Goal: Task Accomplishment & Management: Use online tool/utility

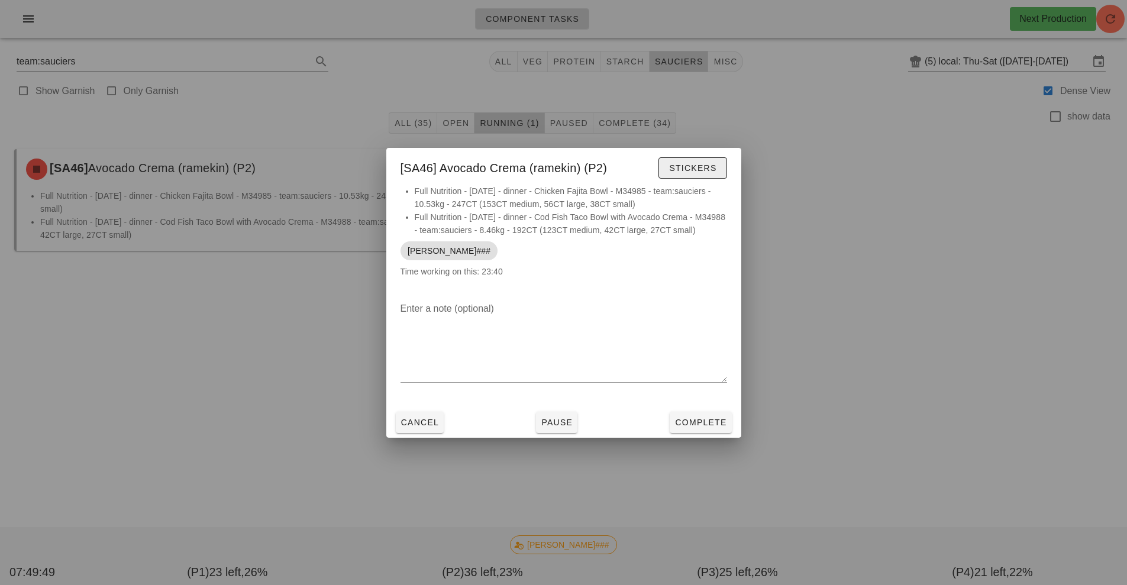
click at [695, 168] on span "Stickers" at bounding box center [692, 167] width 48 height 9
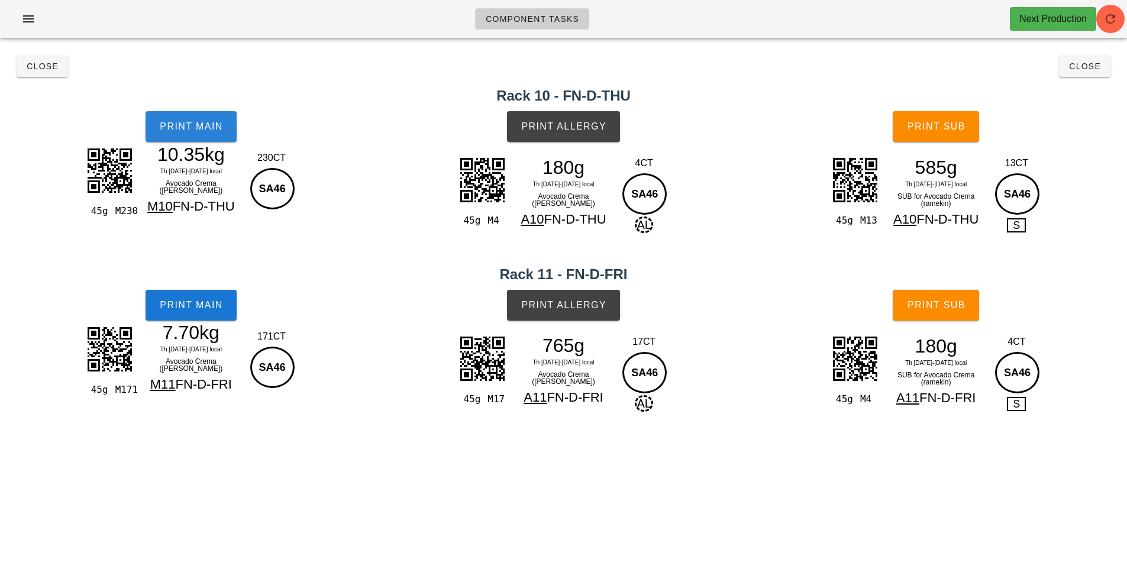
click at [211, 127] on span "Print Main" at bounding box center [191, 126] width 64 height 11
click at [571, 130] on span "Print Allergy" at bounding box center [563, 126] width 86 height 11
click at [206, 312] on button "Print Main" at bounding box center [190, 305] width 91 height 31
click at [576, 292] on button "Print Allergy" at bounding box center [563, 305] width 113 height 31
click at [940, 115] on button "Print Sub" at bounding box center [935, 126] width 86 height 31
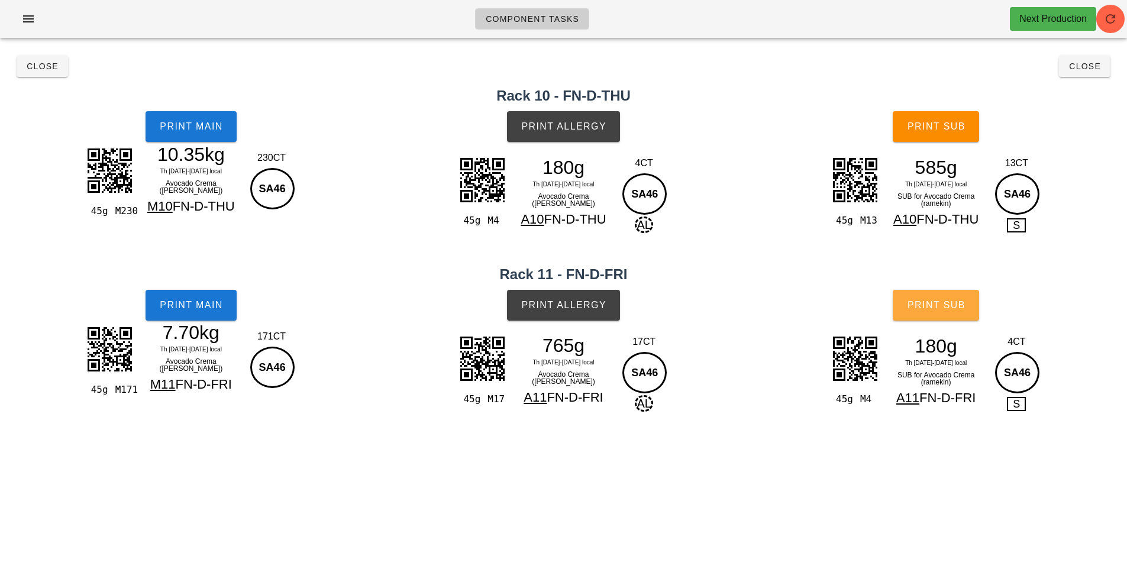
click at [931, 302] on span "Print Sub" at bounding box center [936, 305] width 59 height 11
click at [39, 63] on span "Close" at bounding box center [42, 66] width 33 height 9
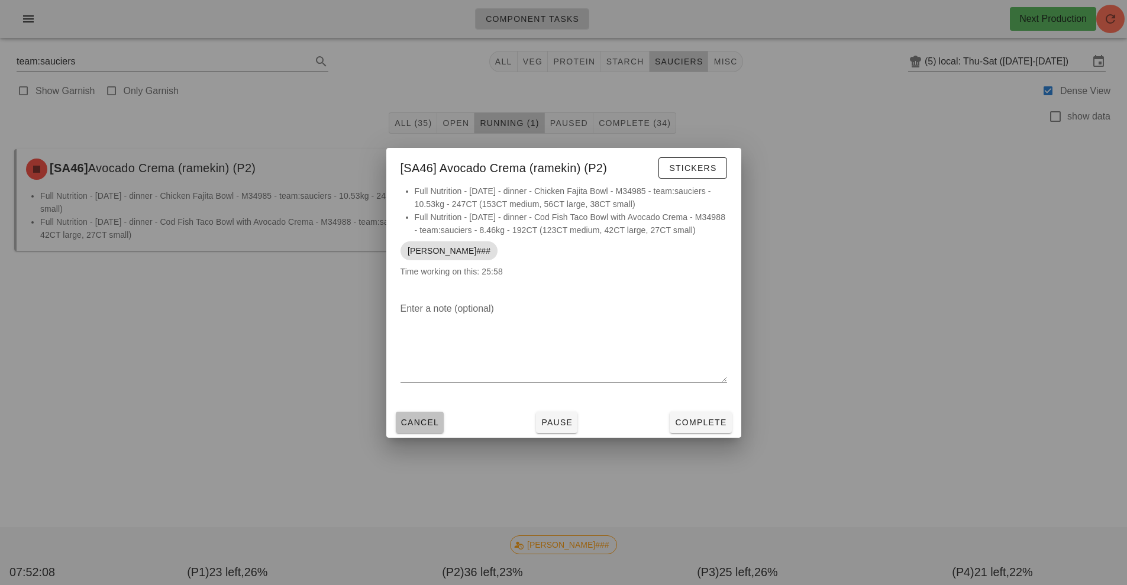
click at [435, 420] on span "Cancel" at bounding box center [419, 422] width 39 height 9
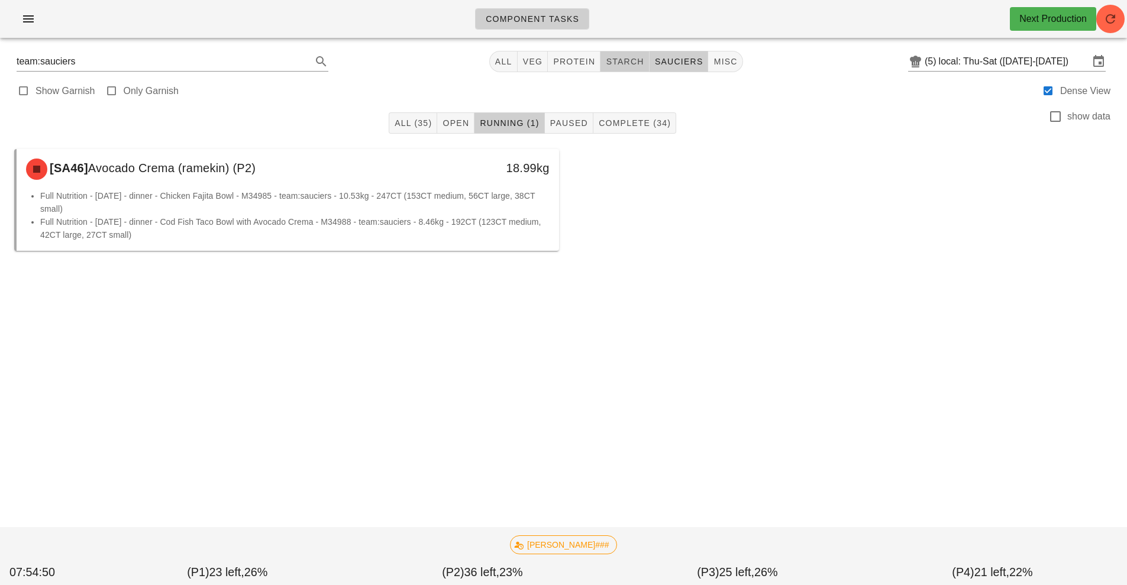
click at [620, 60] on span "starch" at bounding box center [624, 61] width 38 height 9
type input "team:starch"
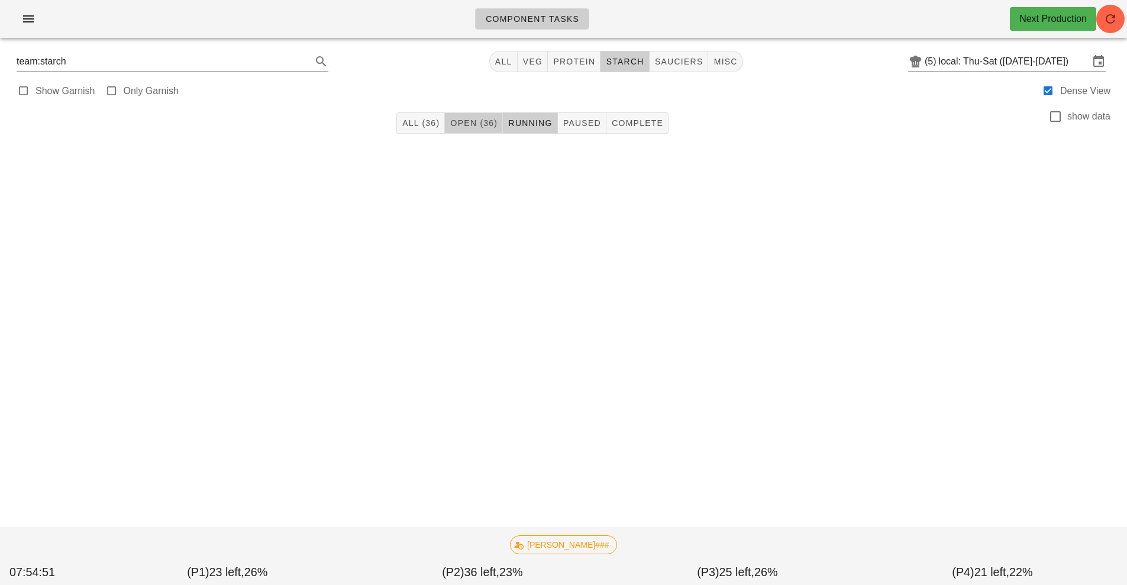
click at [470, 124] on span "Open (36)" at bounding box center [473, 122] width 48 height 9
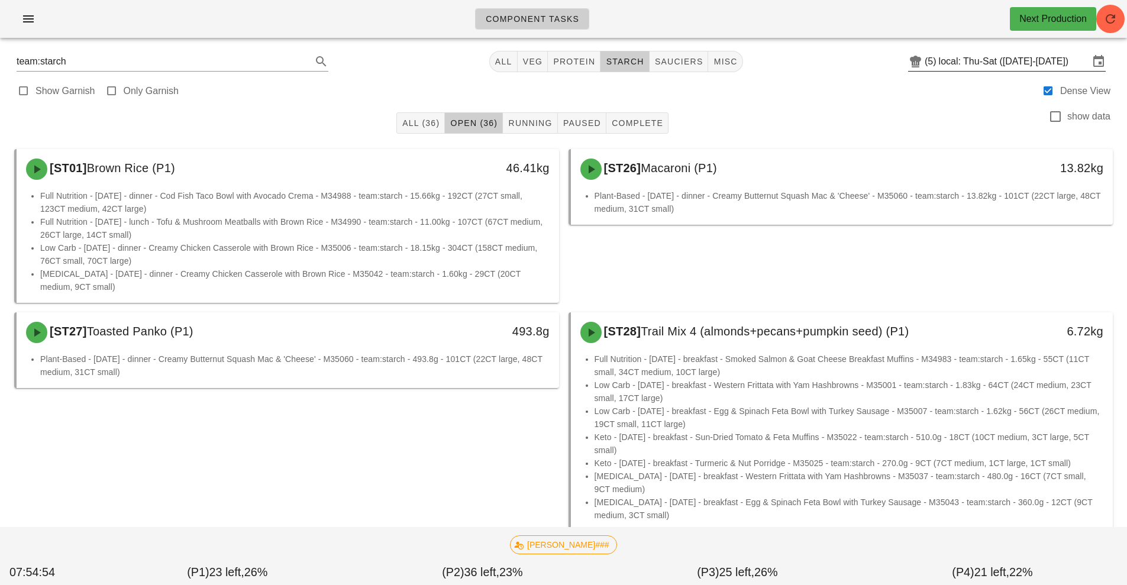
click at [987, 64] on input "local: Thu-Sat (Aug 14-Aug 16)" at bounding box center [1014, 61] width 150 height 19
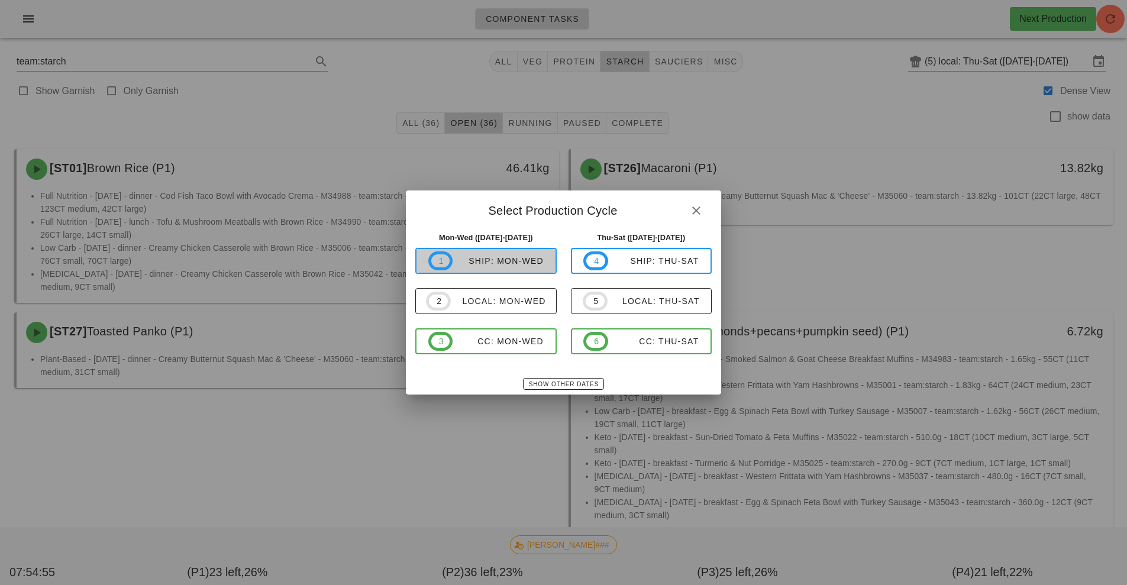
click at [501, 266] on div "ship: Mon-Wed" at bounding box center [497, 260] width 91 height 9
type input "ship: Mon-Wed ([DATE]-[DATE])"
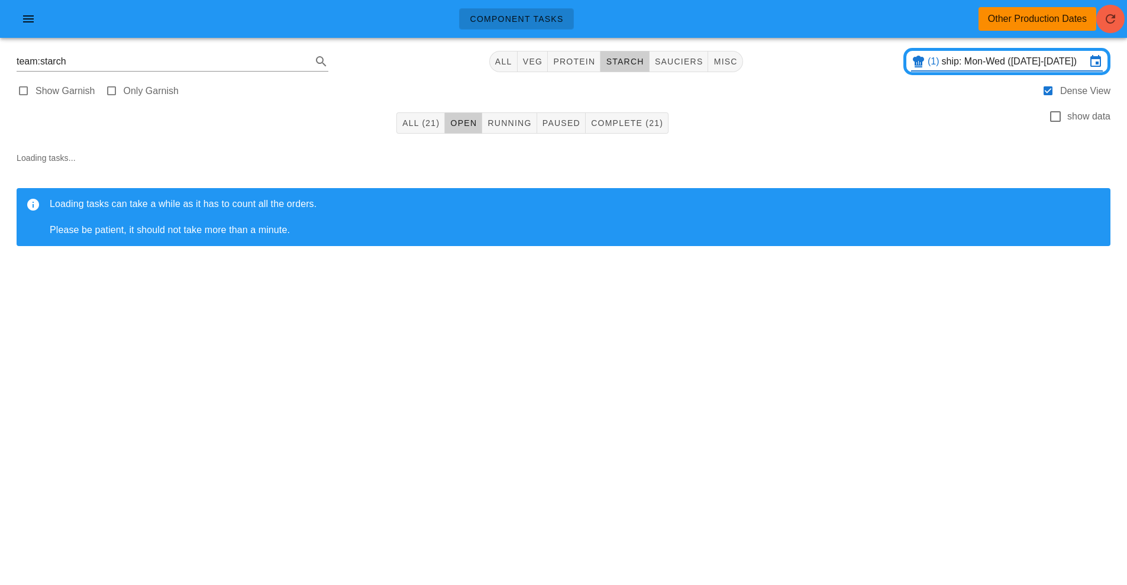
click at [1111, 22] on icon "button" at bounding box center [1110, 19] width 14 height 14
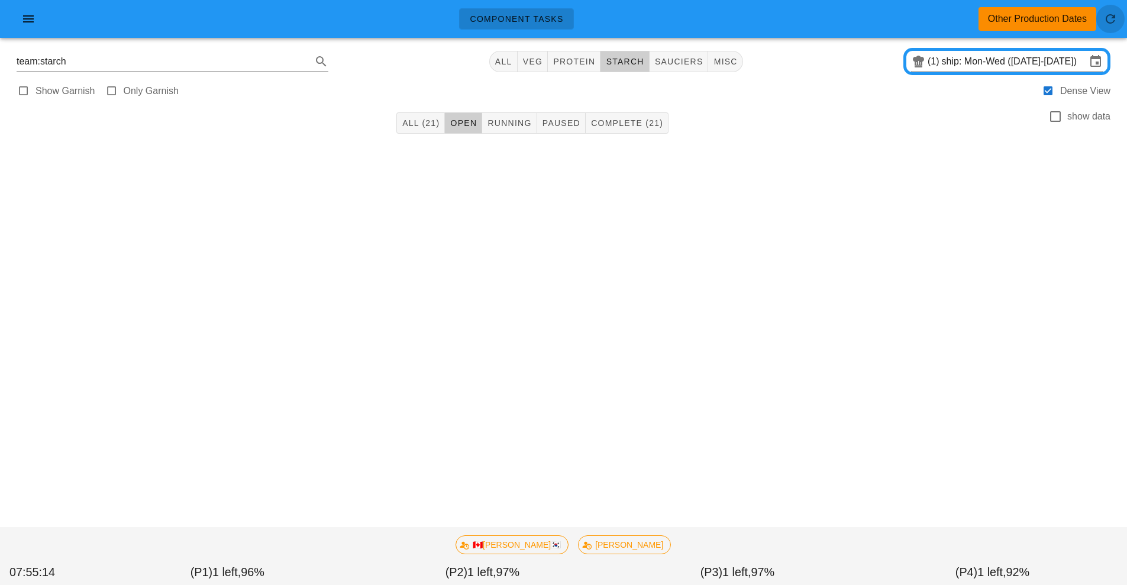
click at [1115, 12] on icon "button" at bounding box center [1110, 19] width 14 height 14
click at [425, 131] on button "All (21)" at bounding box center [420, 122] width 48 height 21
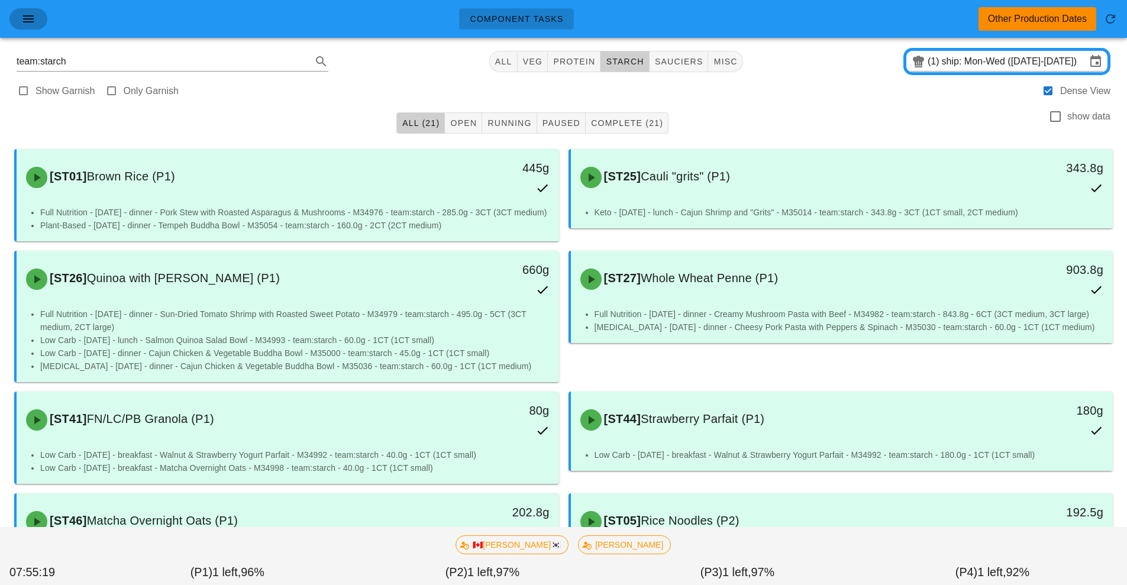
click at [36, 25] on span "button" at bounding box center [28, 19] width 19 height 14
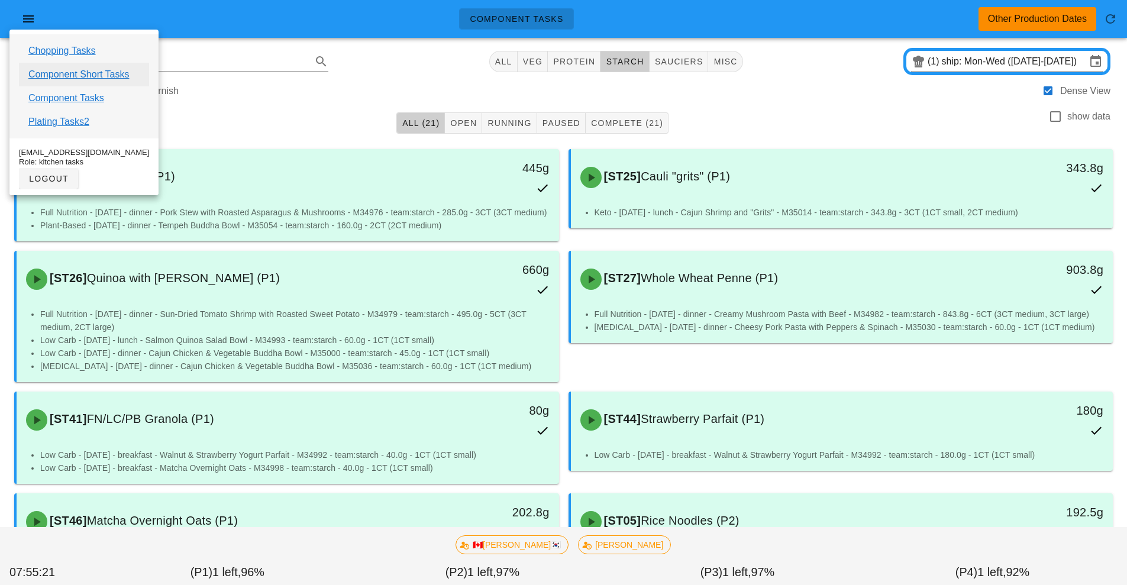
click at [122, 76] on link "Component Short Tasks" at bounding box center [78, 74] width 101 height 14
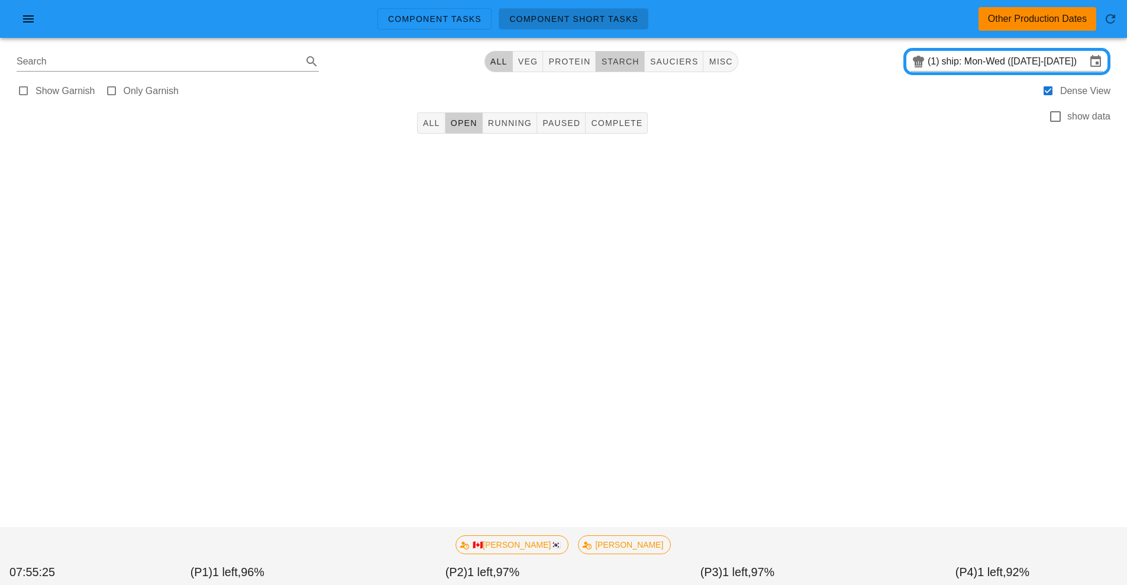
click at [631, 61] on span "starch" at bounding box center [619, 61] width 38 height 9
type input "team:starch"
click at [1043, 64] on input "ship: Mon-Wed ([DATE]-[DATE])" at bounding box center [1013, 61] width 144 height 19
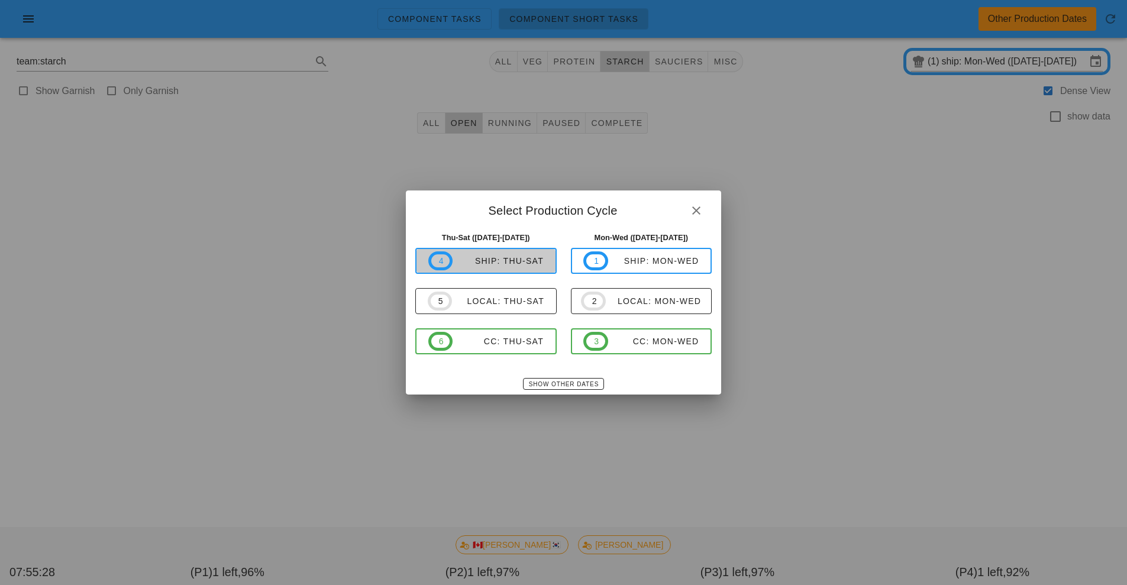
click at [523, 261] on div "ship: Thu-Sat" at bounding box center [497, 260] width 91 height 9
type input "ship: Thu-Sat (Aug 14-Aug 16)"
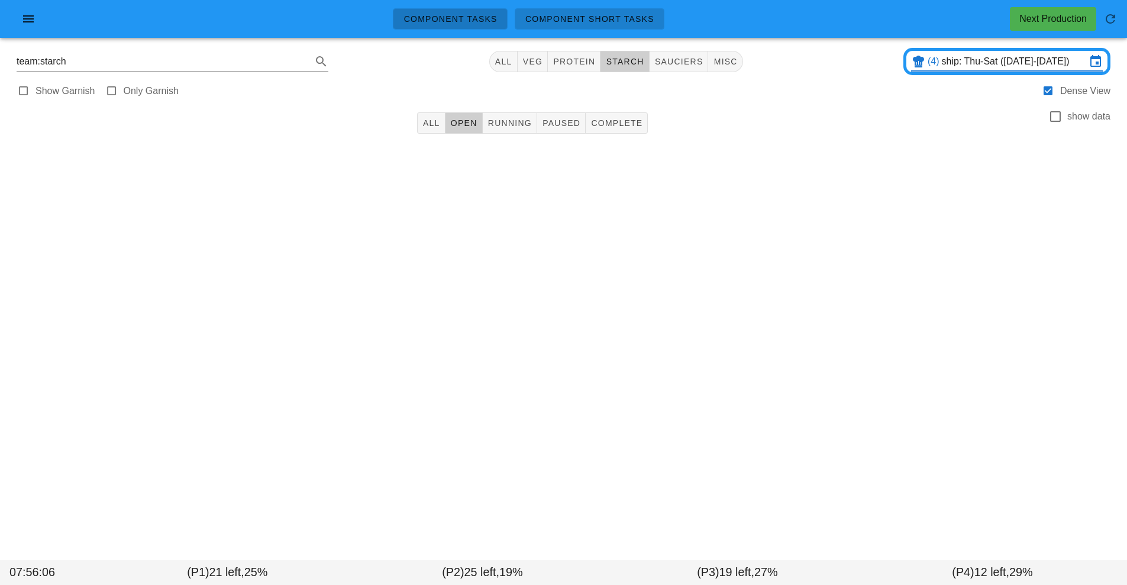
click at [462, 17] on span "Component Tasks" at bounding box center [450, 18] width 94 height 9
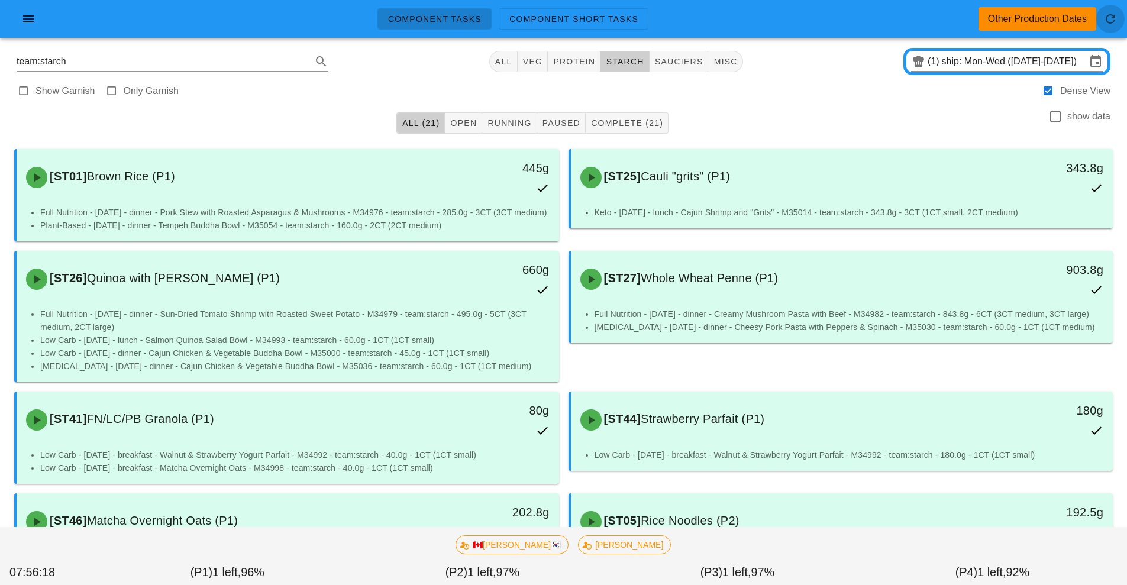
click at [1110, 31] on button "button" at bounding box center [1110, 19] width 28 height 28
click at [28, 25] on icon "button" at bounding box center [28, 19] width 14 height 14
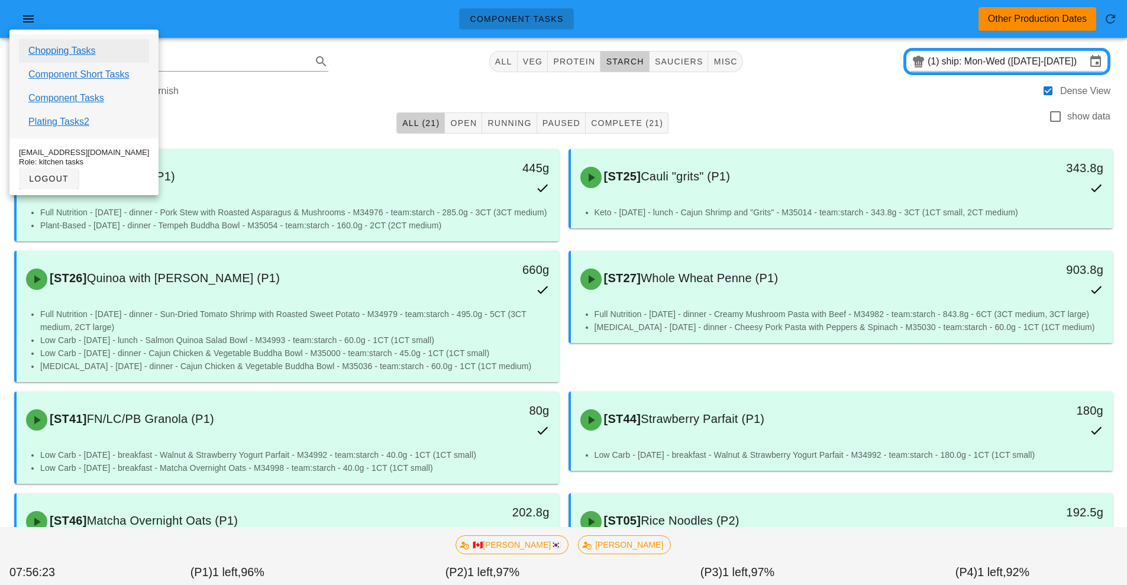
click at [86, 53] on link "Chopping Tasks" at bounding box center [61, 51] width 67 height 14
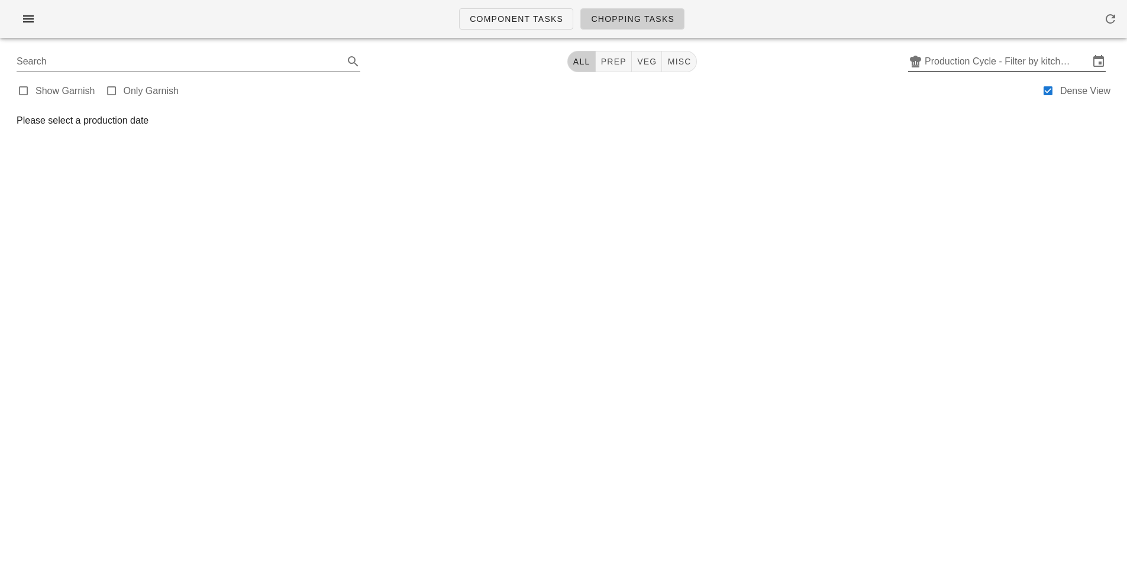
click at [1085, 67] on input "Production Cycle - Filter by kitchen production schedules" at bounding box center [1006, 61] width 164 height 19
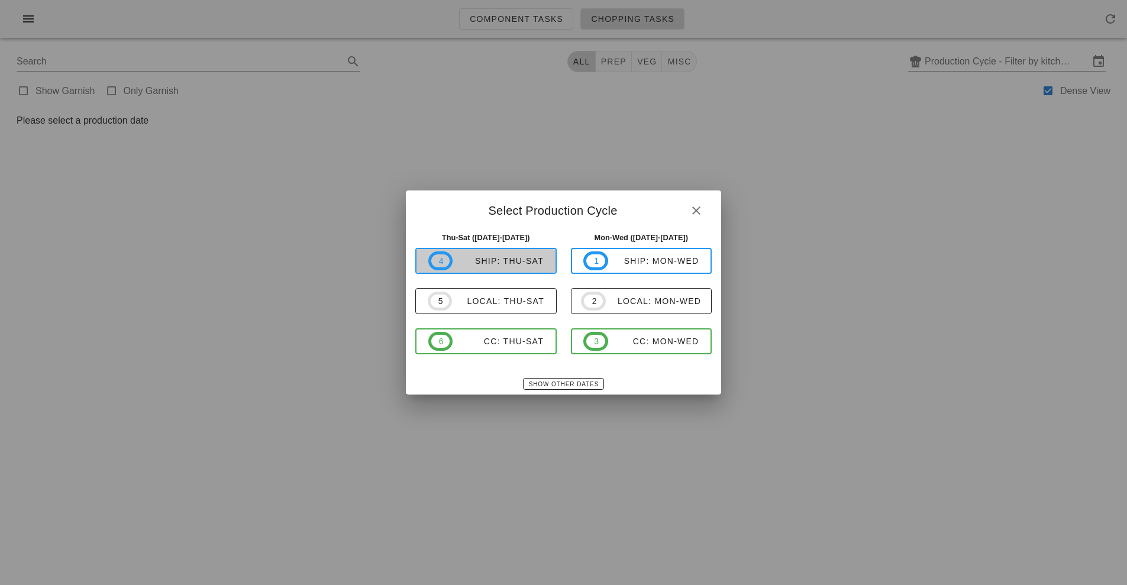
click at [501, 271] on button "4 ship: Thu-Sat" at bounding box center [485, 261] width 141 height 26
type input "ship: Thu-Sat (Aug 14-Aug 16)"
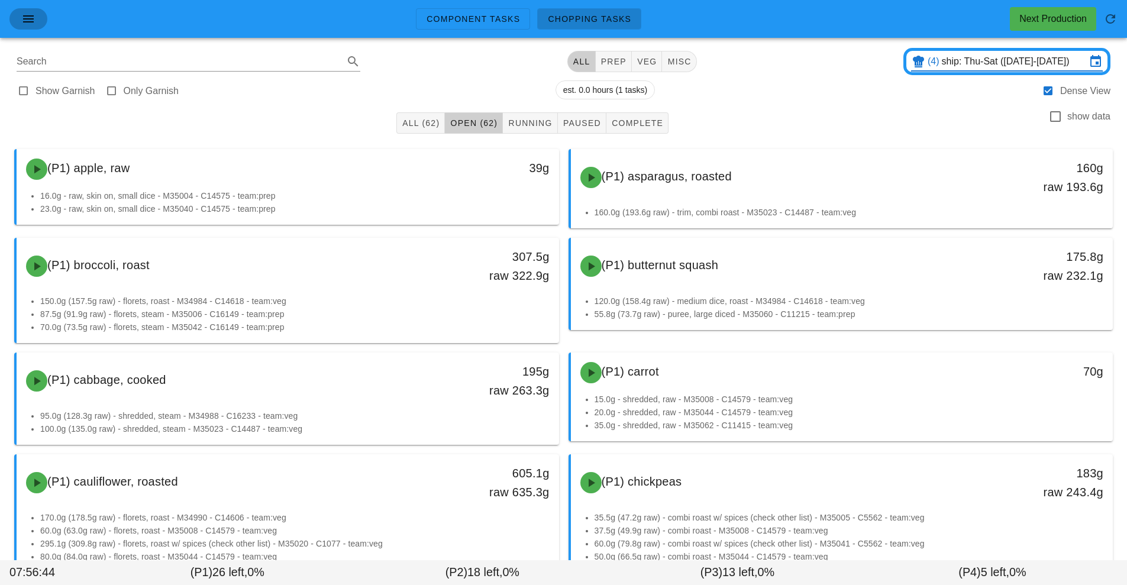
click at [38, 18] on button "button" at bounding box center [28, 18] width 38 height 21
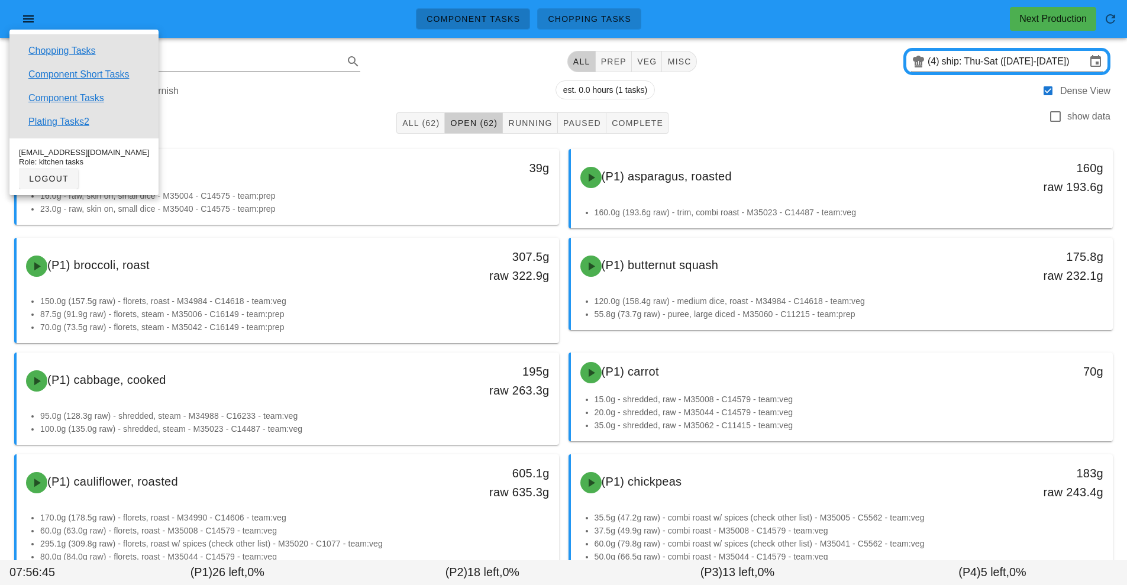
click at [494, 27] on link "Component Tasks" at bounding box center [473, 18] width 114 height 21
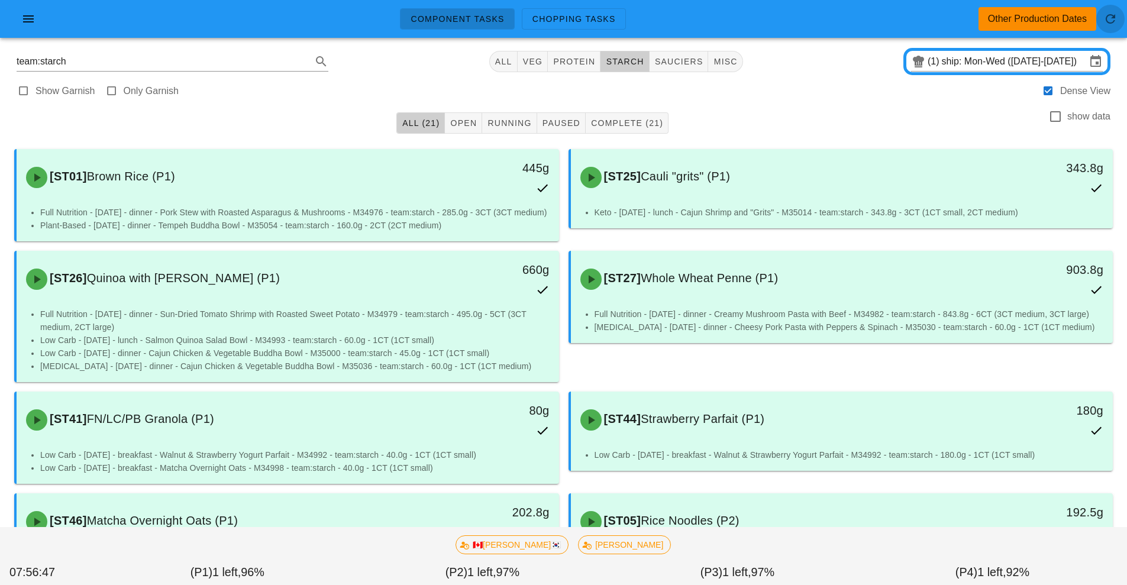
click at [1110, 17] on icon "button" at bounding box center [1110, 19] width 14 height 14
click at [37, 26] on button "button" at bounding box center [28, 18] width 38 height 21
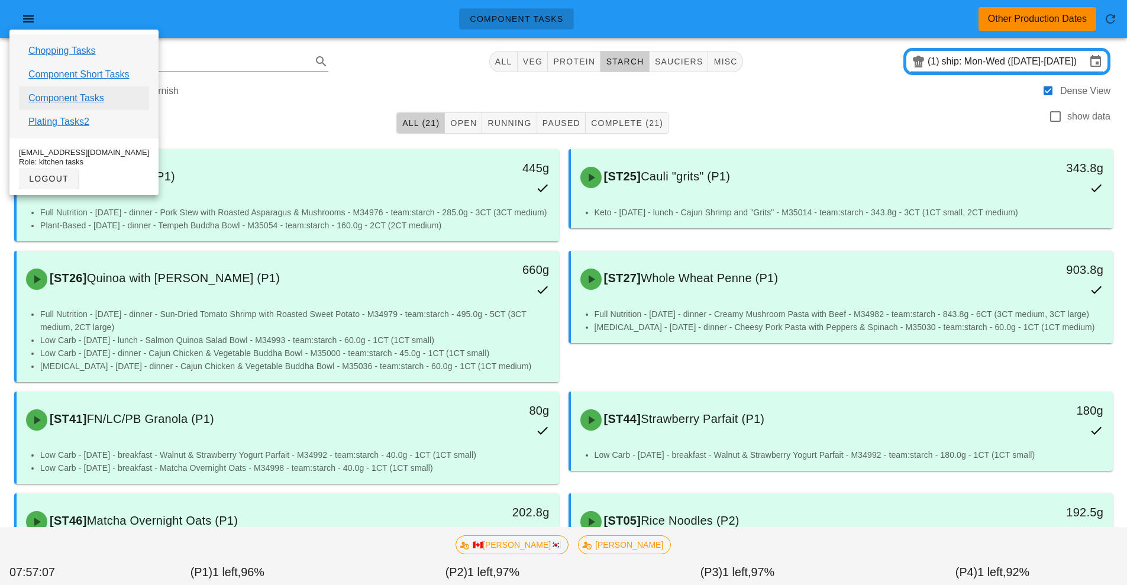
click at [96, 100] on link "Component Tasks" at bounding box center [66, 98] width 76 height 14
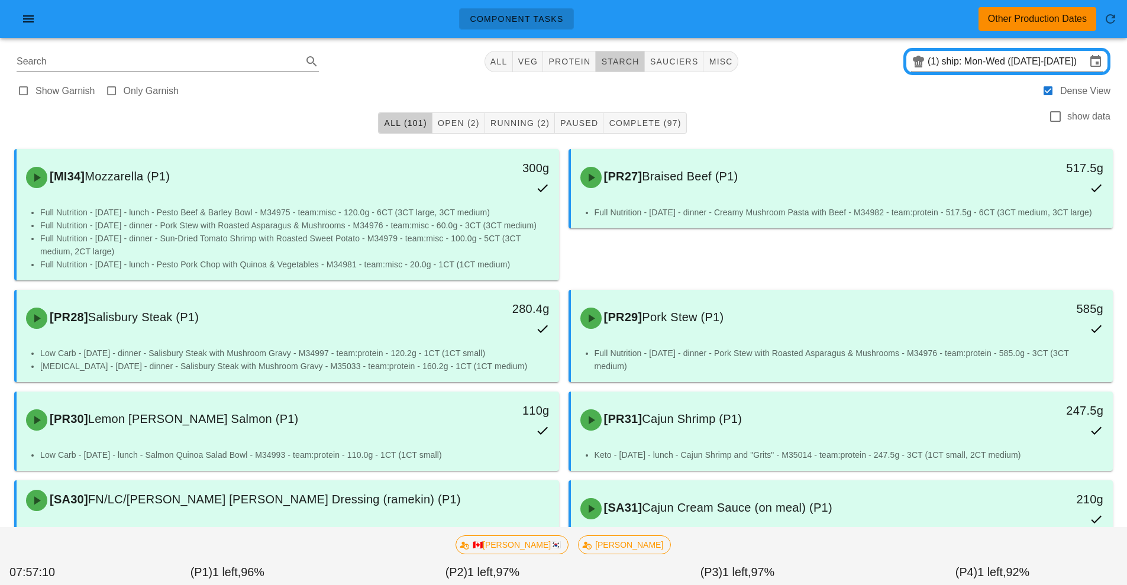
click at [626, 62] on span "starch" at bounding box center [619, 61] width 38 height 9
type input "team:starch"
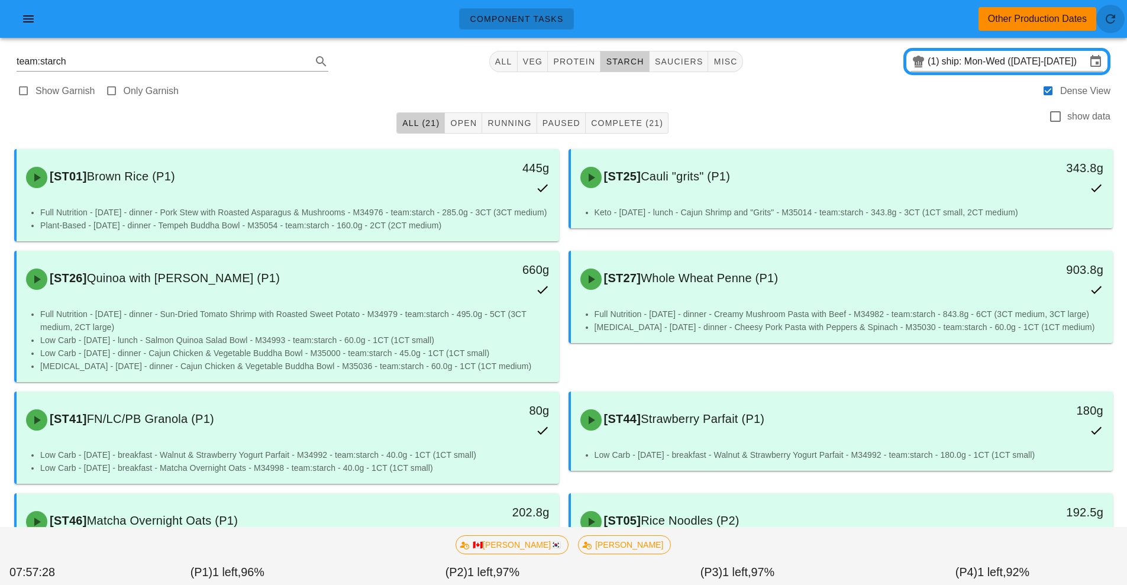
click at [1112, 24] on icon "button" at bounding box center [1110, 19] width 14 height 14
click at [1037, 62] on input "ship: Mon-Wed ([DATE]-[DATE])" at bounding box center [1013, 61] width 144 height 19
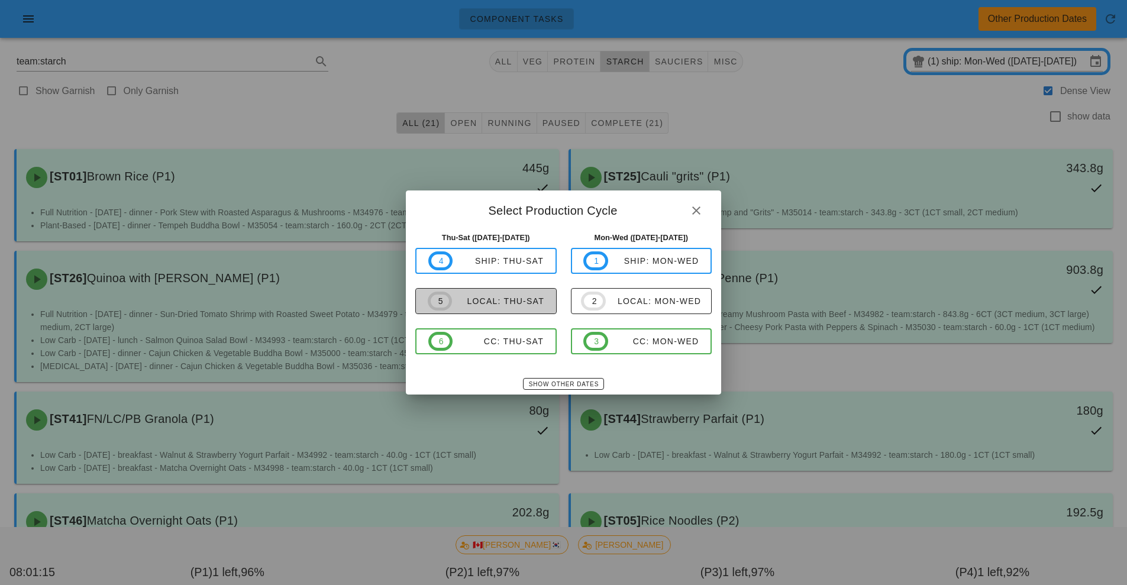
click at [515, 302] on div "local: Thu-Sat" at bounding box center [498, 300] width 92 height 9
type input "local: Thu-Sat ([DATE]-[DATE])"
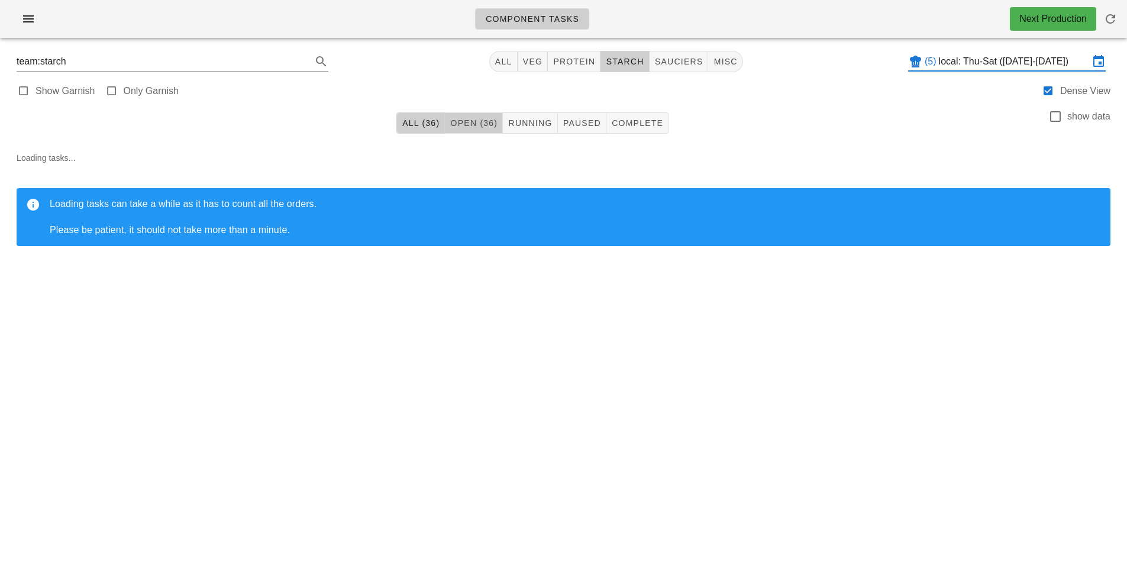
click at [490, 133] on button "Open (36)" at bounding box center [474, 122] width 58 height 21
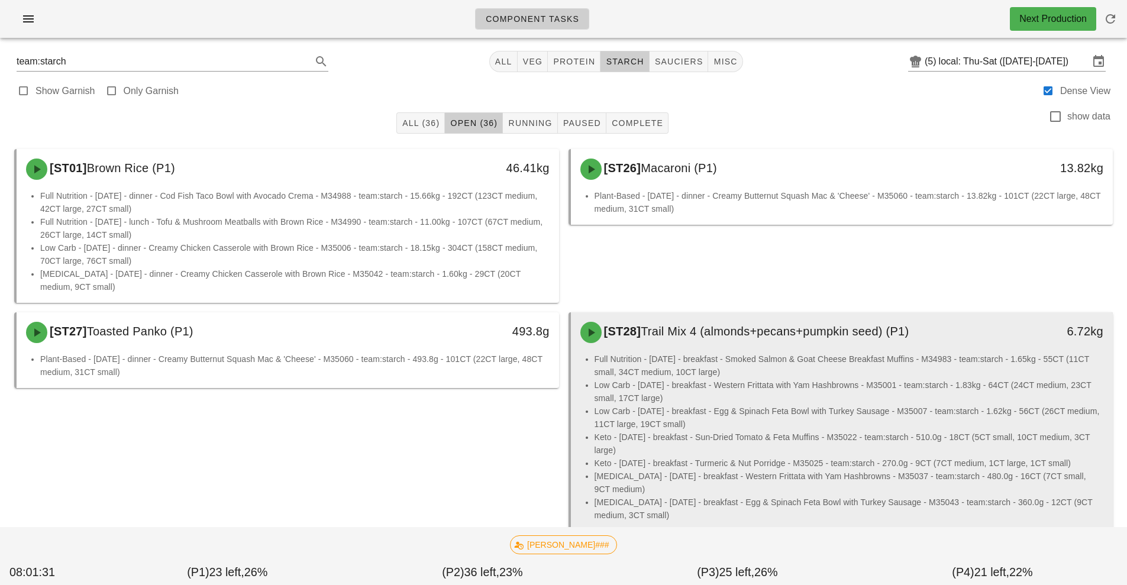
click at [840, 415] on li "Low Carb - [DATE] - breakfast - Egg & Spinach Feta Bowl with Turkey Sausage - M…" at bounding box center [848, 418] width 509 height 26
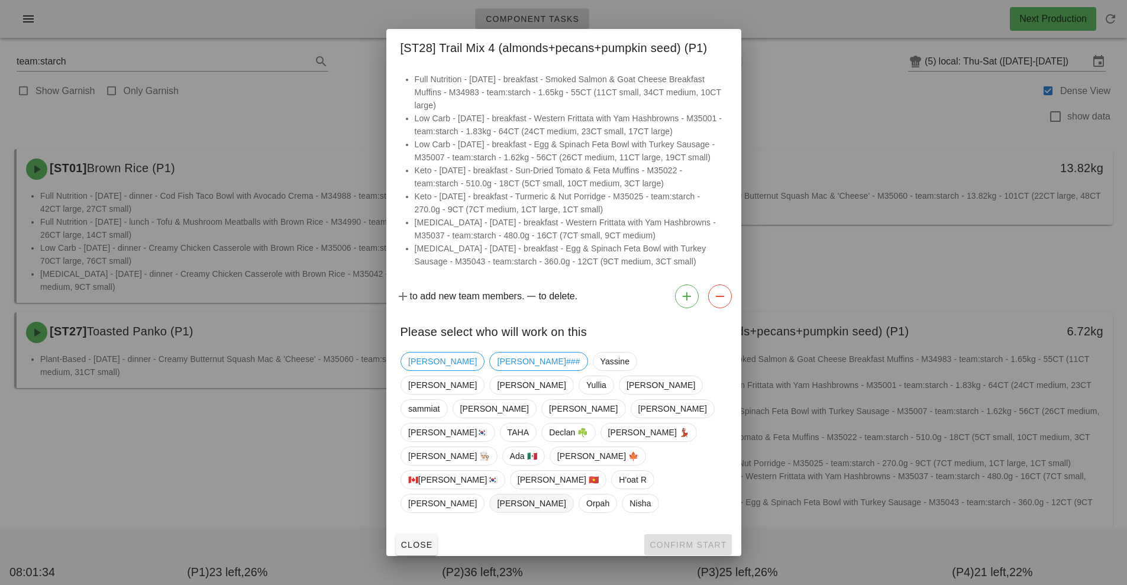
click at [573, 494] on span "[PERSON_NAME]" at bounding box center [531, 503] width 84 height 19
click at [710, 540] on span "Confirm Start" at bounding box center [687, 544] width 77 height 9
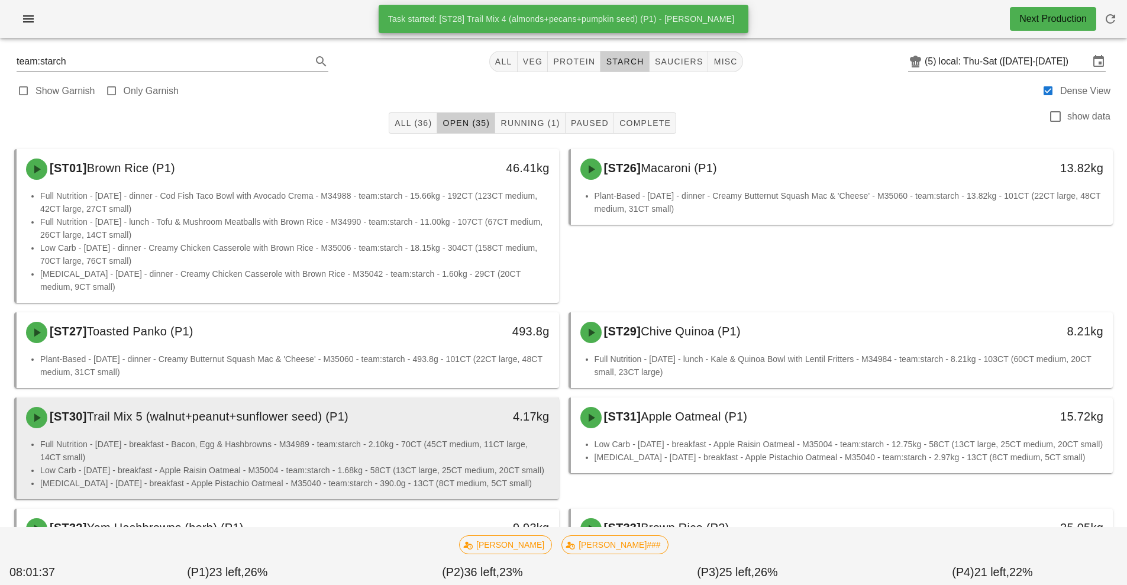
click at [315, 457] on li "Full Nutrition - [DATE] - breakfast - Bacon, Egg & Hashbrowns - M34989 - team:s…" at bounding box center [294, 451] width 509 height 26
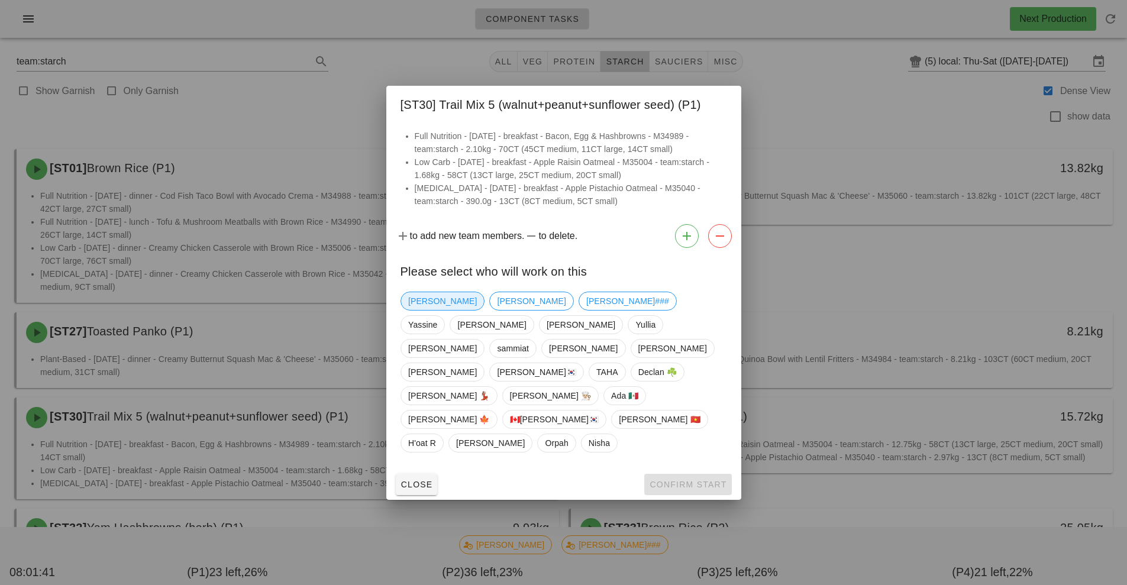
click at [428, 310] on span "[PERSON_NAME]" at bounding box center [442, 301] width 69 height 18
click at [704, 480] on span "Confirm Start" at bounding box center [687, 484] width 77 height 9
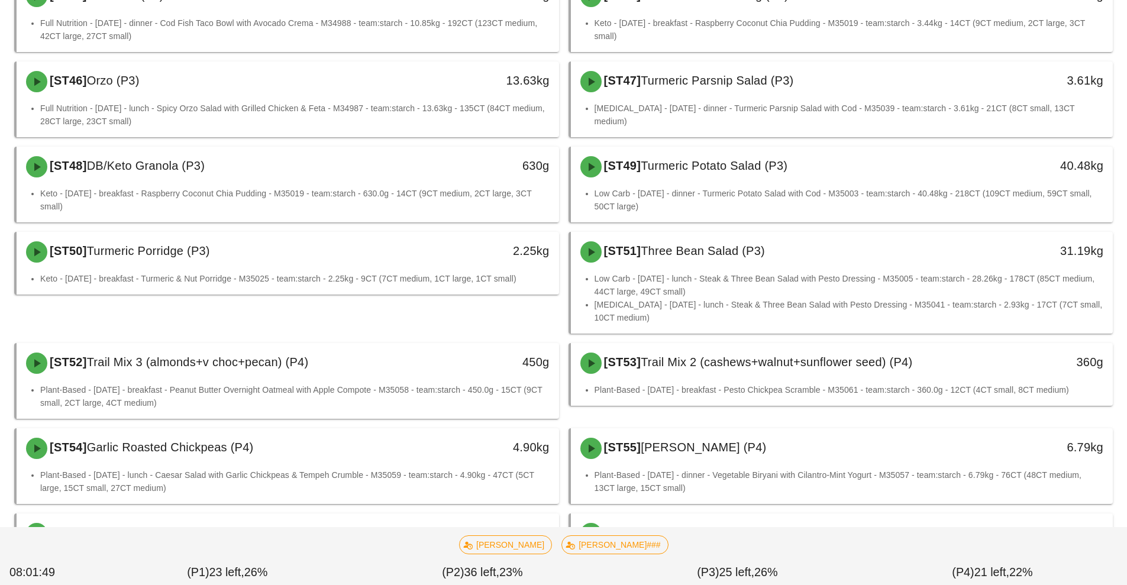
scroll to position [1064, 0]
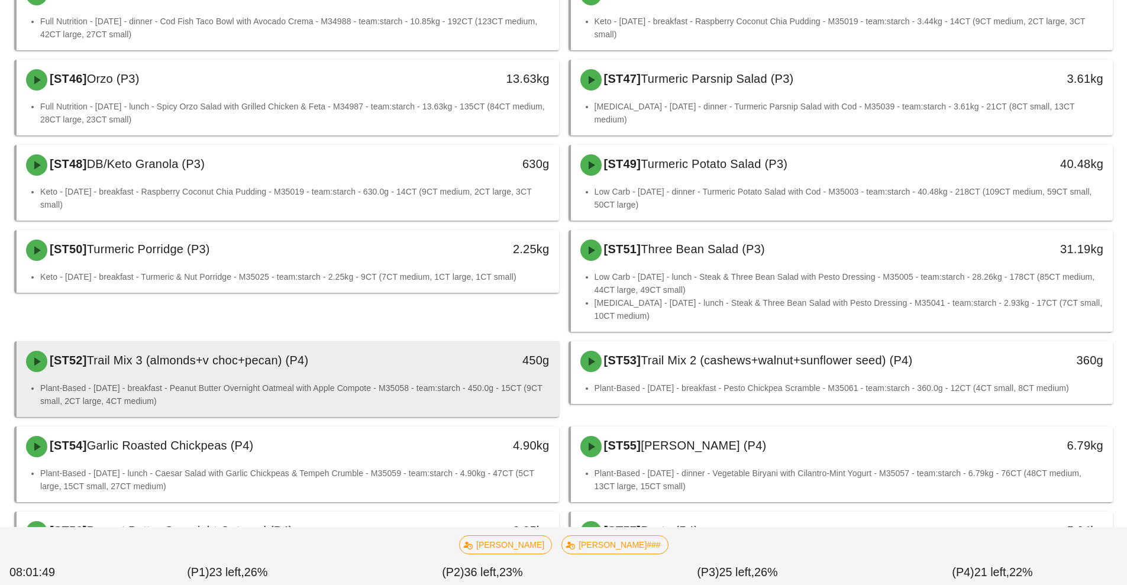
click at [350, 354] on div "[ST52] Trail Mix 3 (almonds+v choc+pecan) (P4)" at bounding box center [220, 361] width 403 height 35
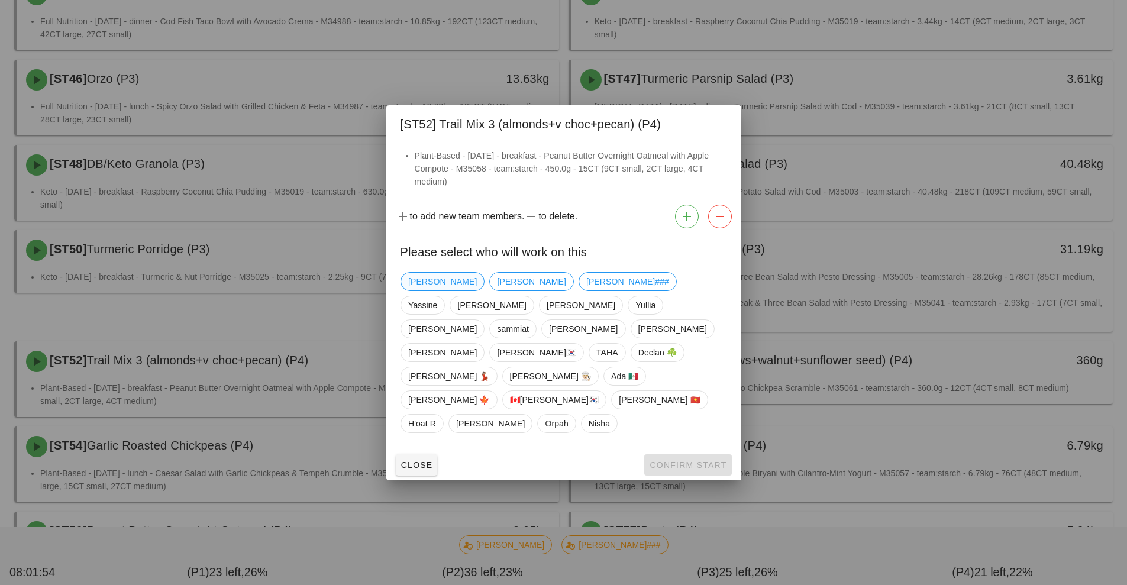
click at [429, 290] on span "[PERSON_NAME]" at bounding box center [442, 282] width 69 height 18
click at [697, 460] on span "Confirm Start" at bounding box center [687, 464] width 77 height 9
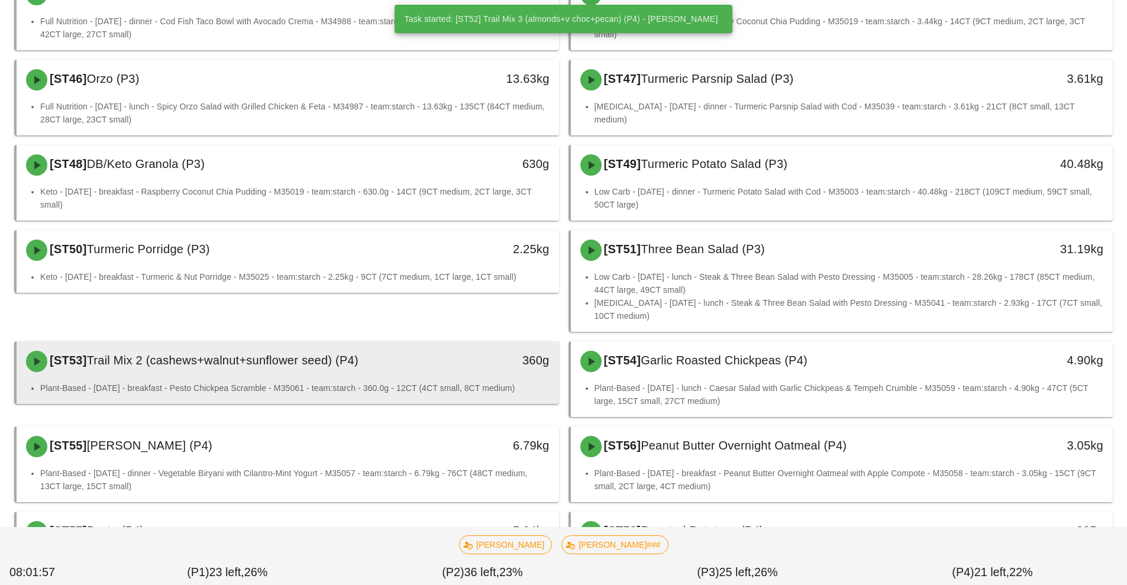
click at [425, 355] on div "360g" at bounding box center [489, 361] width 134 height 35
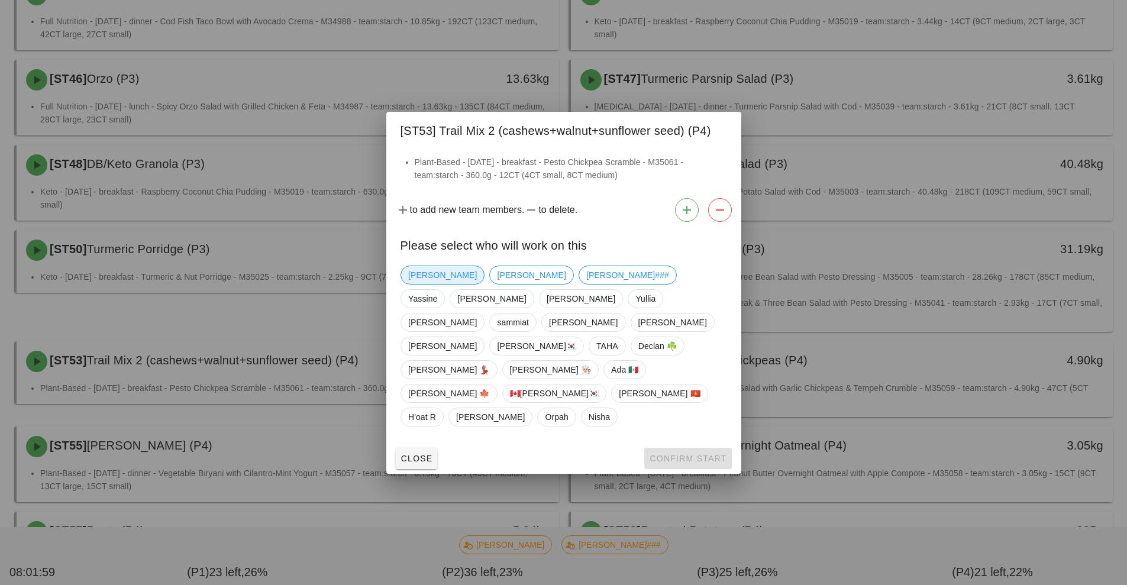
click at [425, 284] on span "[PERSON_NAME]" at bounding box center [442, 275] width 69 height 18
click at [694, 448] on button "Confirm Start" at bounding box center [687, 458] width 87 height 21
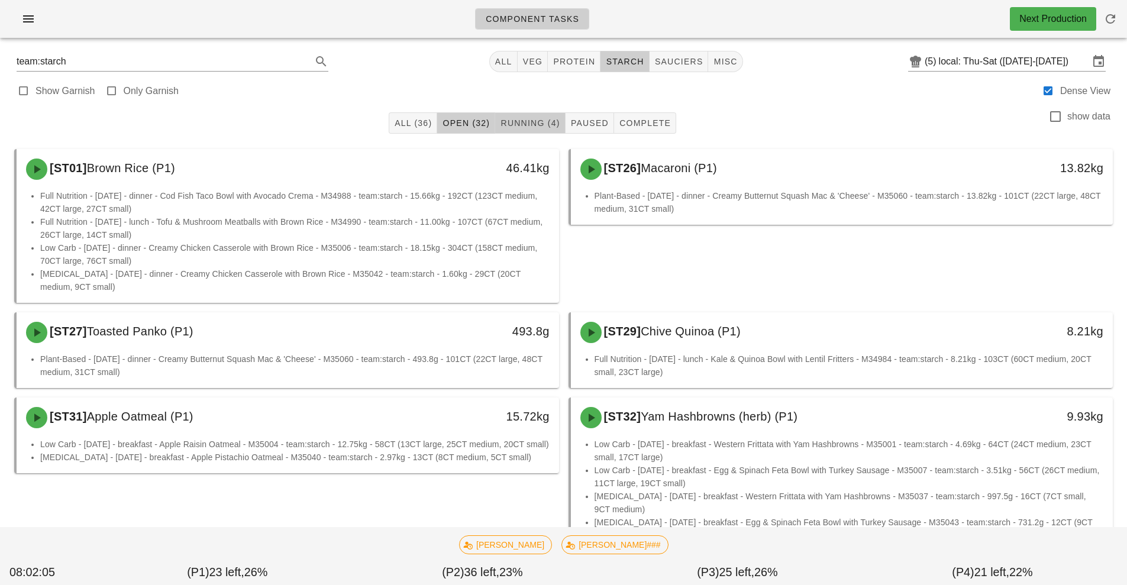
click at [532, 125] on span "Running (4)" at bounding box center [530, 122] width 60 height 9
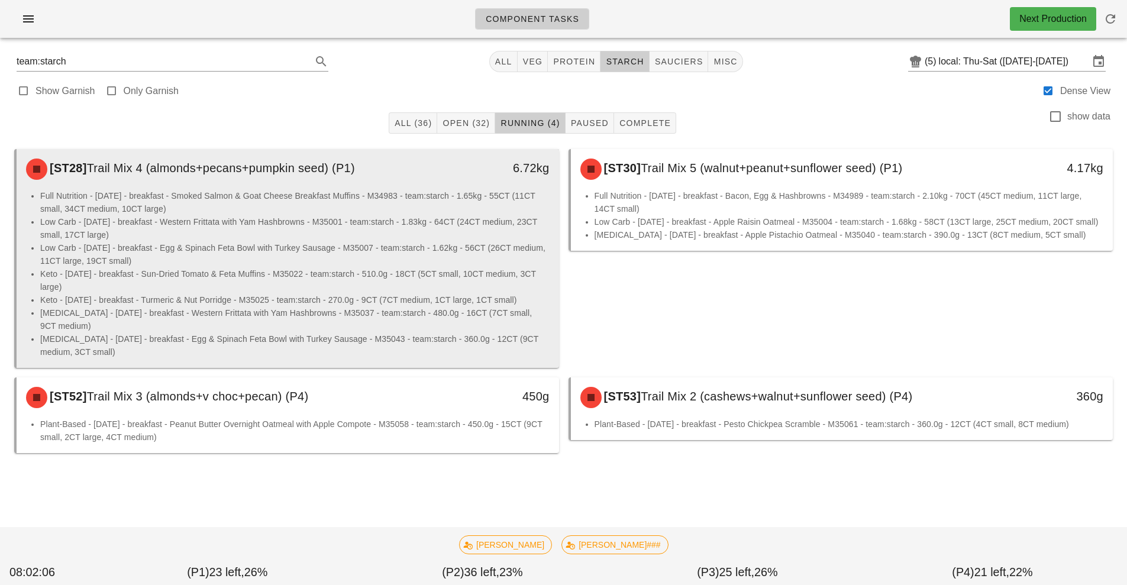
click at [326, 258] on li "Low Carb - [DATE] - breakfast - Egg & Spinach Feta Bowl with Turkey Sausage - M…" at bounding box center [294, 254] width 509 height 26
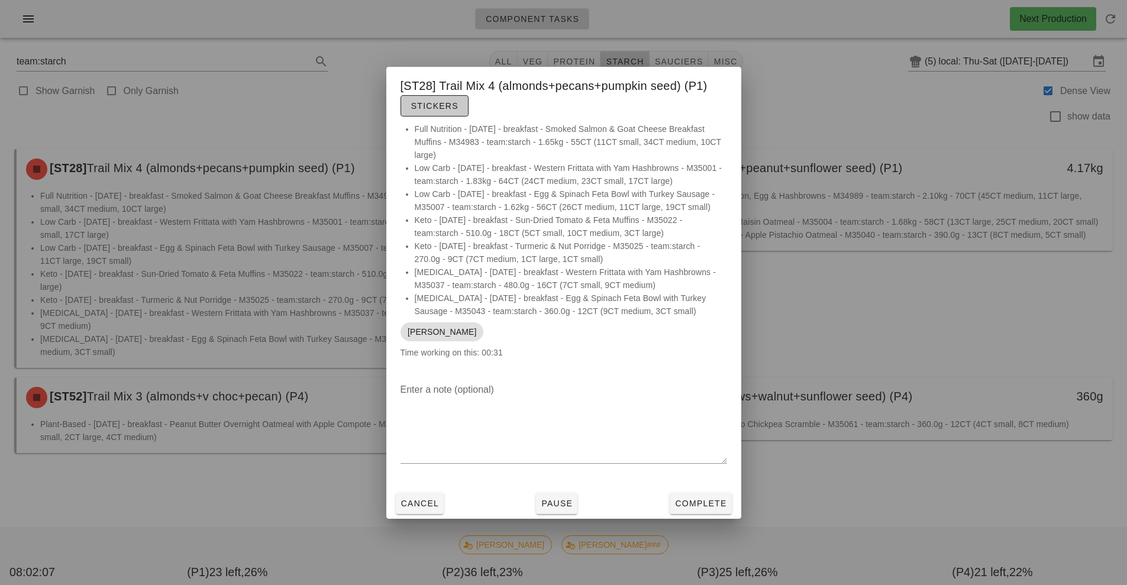
click at [439, 96] on button "Stickers" at bounding box center [434, 105] width 68 height 21
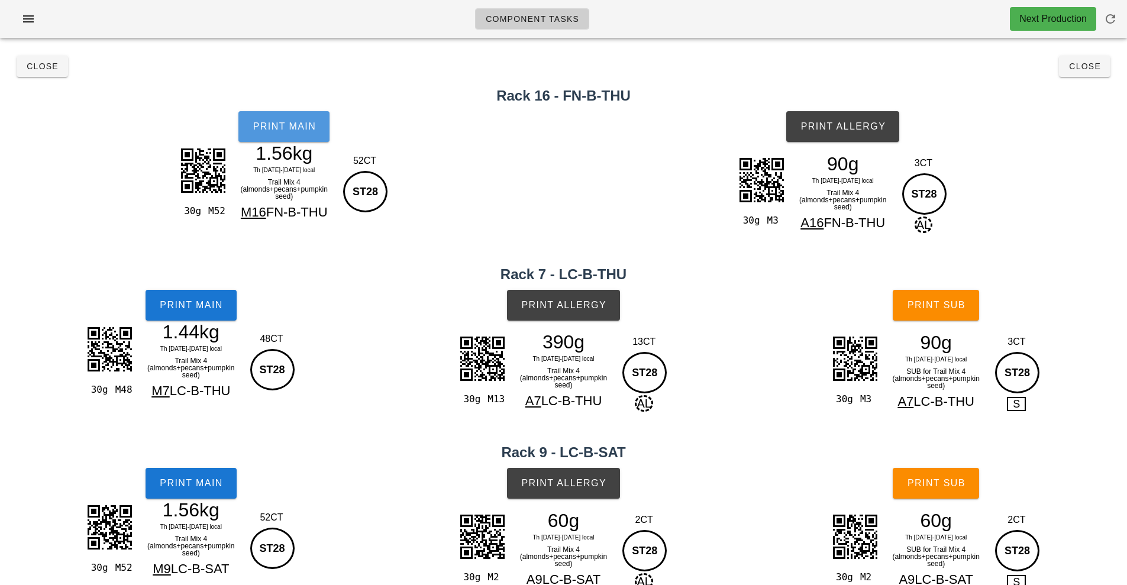
click at [301, 132] on button "Print Main" at bounding box center [283, 126] width 91 height 31
click at [203, 304] on span "Print Main" at bounding box center [191, 305] width 64 height 11
click at [202, 486] on span "Print Main" at bounding box center [191, 483] width 64 height 11
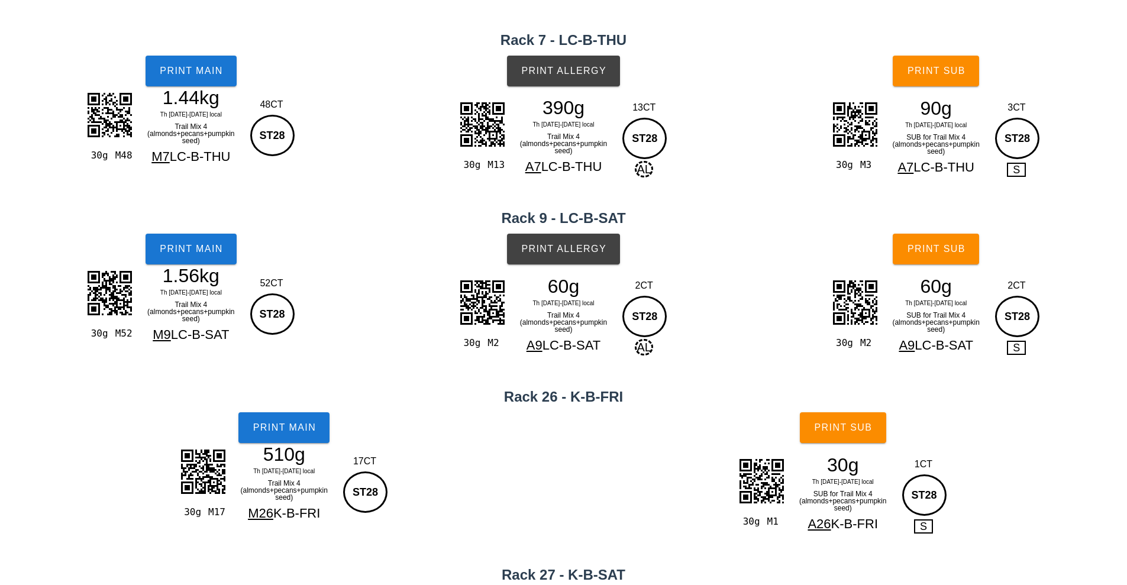
scroll to position [266, 0]
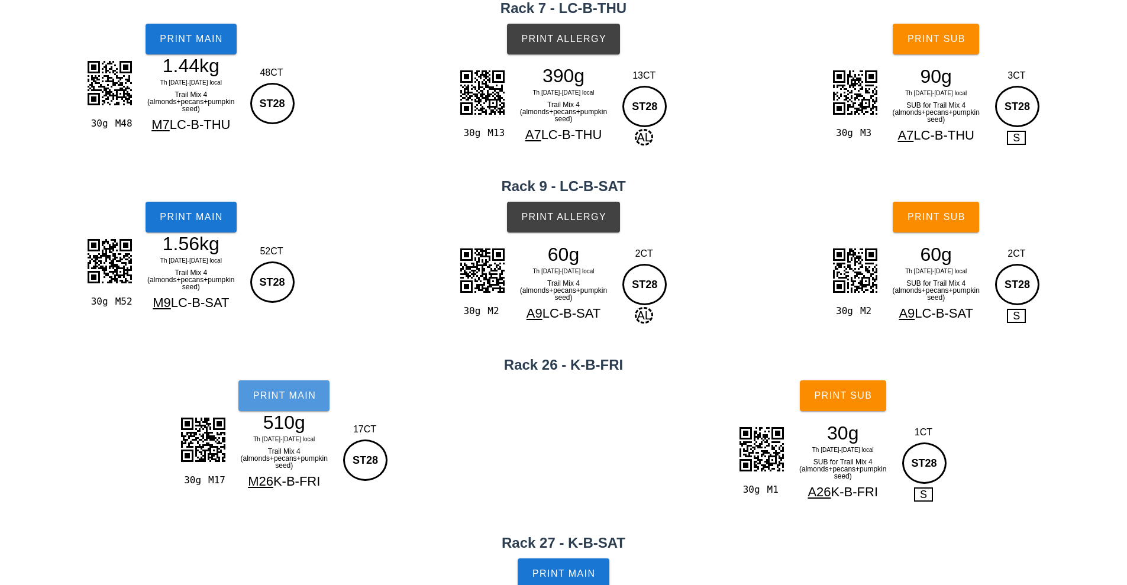
click at [293, 403] on button "Print Main" at bounding box center [283, 395] width 91 height 31
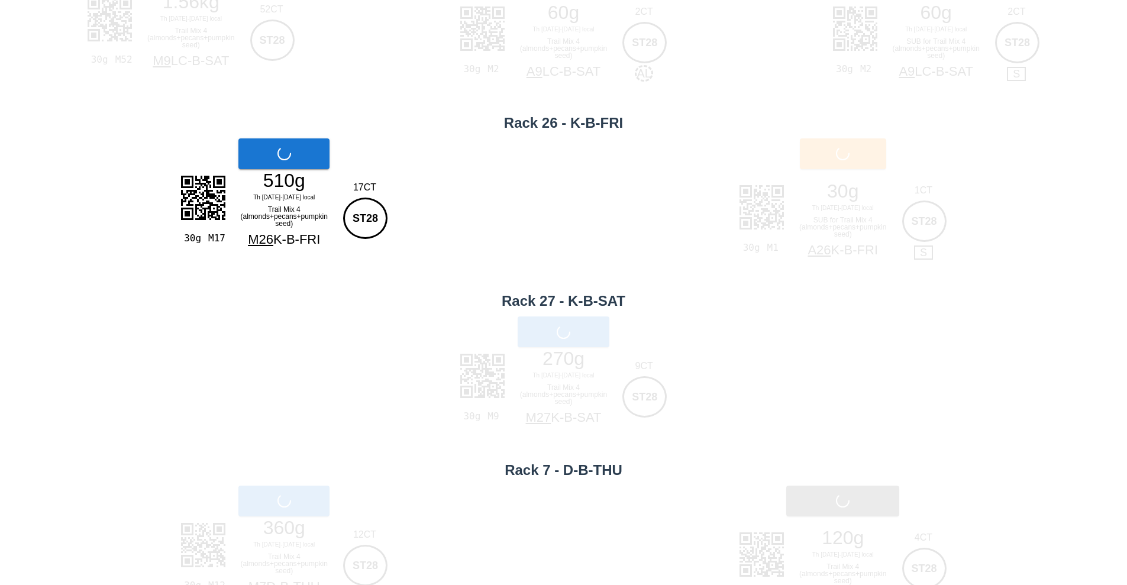
scroll to position [511, 0]
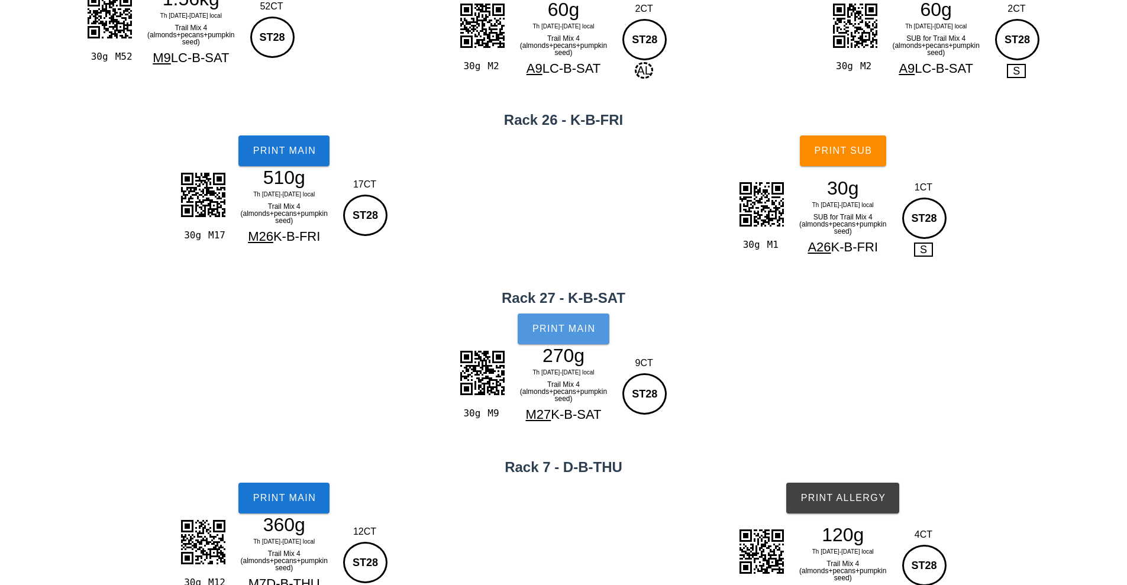
click at [585, 330] on span "Print Main" at bounding box center [564, 328] width 64 height 11
click at [305, 497] on span "Print Main" at bounding box center [284, 498] width 64 height 11
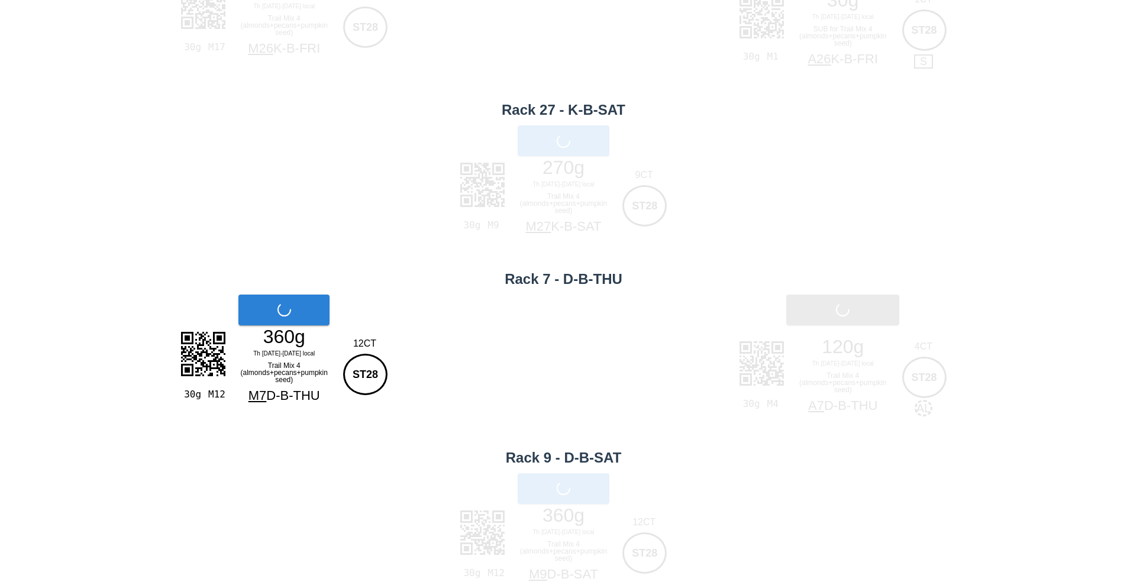
scroll to position [700, 0]
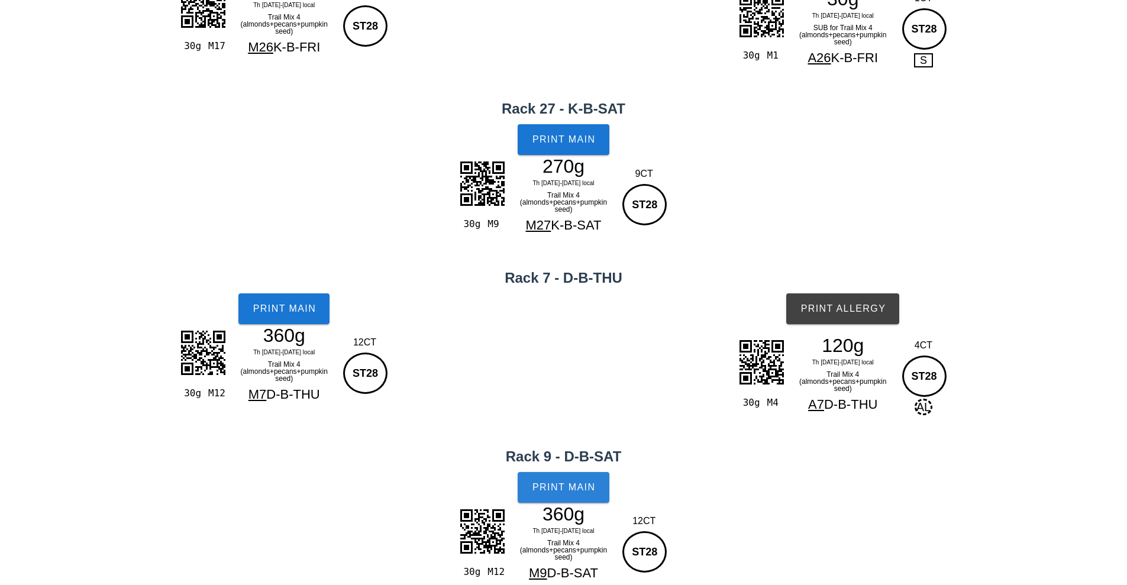
click at [586, 491] on span "Print Main" at bounding box center [564, 487] width 64 height 11
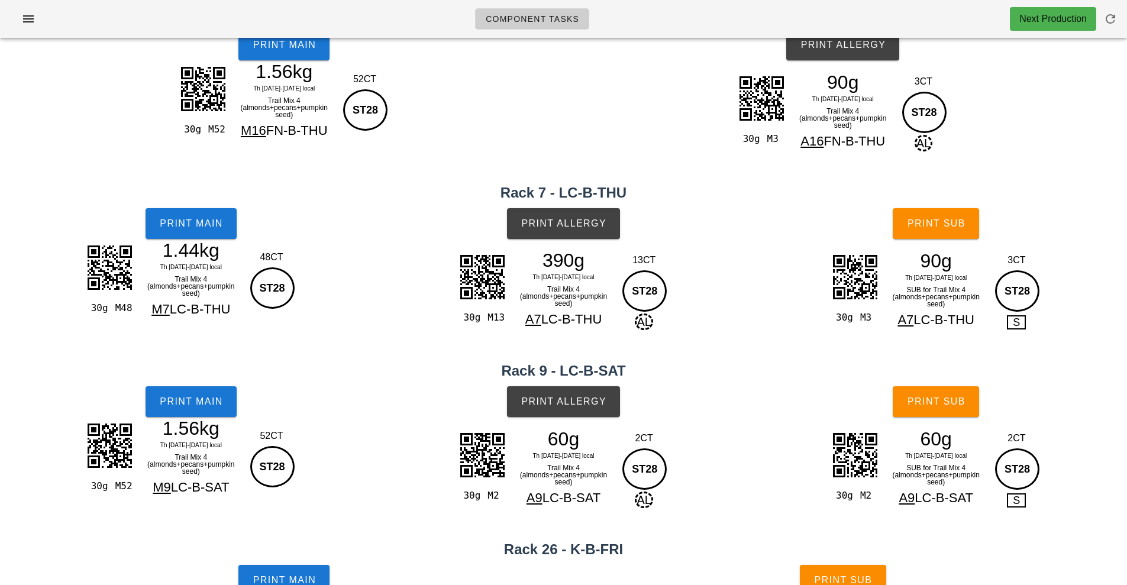
scroll to position [0, 0]
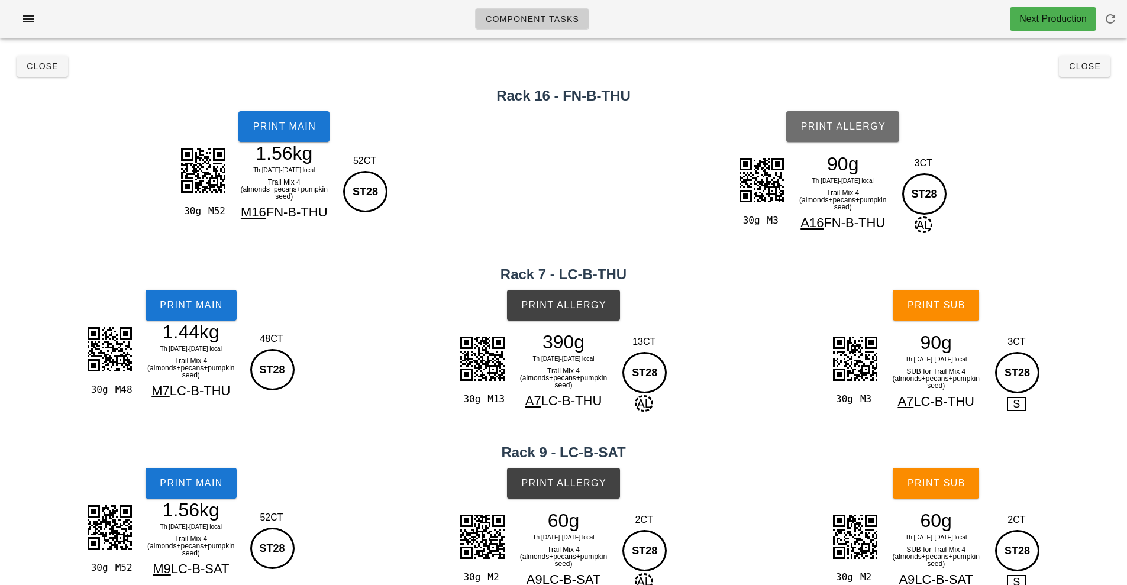
click at [861, 133] on button "Print Allergy" at bounding box center [842, 126] width 113 height 31
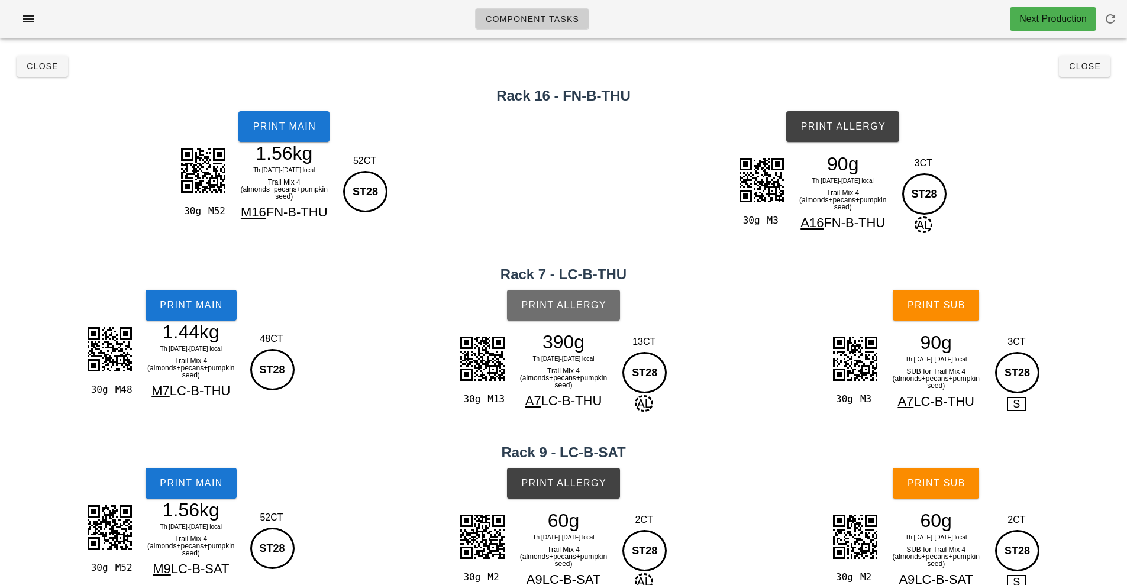
click at [592, 304] on span "Print Allergy" at bounding box center [563, 305] width 86 height 11
click at [585, 485] on span "Print Allergy" at bounding box center [563, 483] width 86 height 11
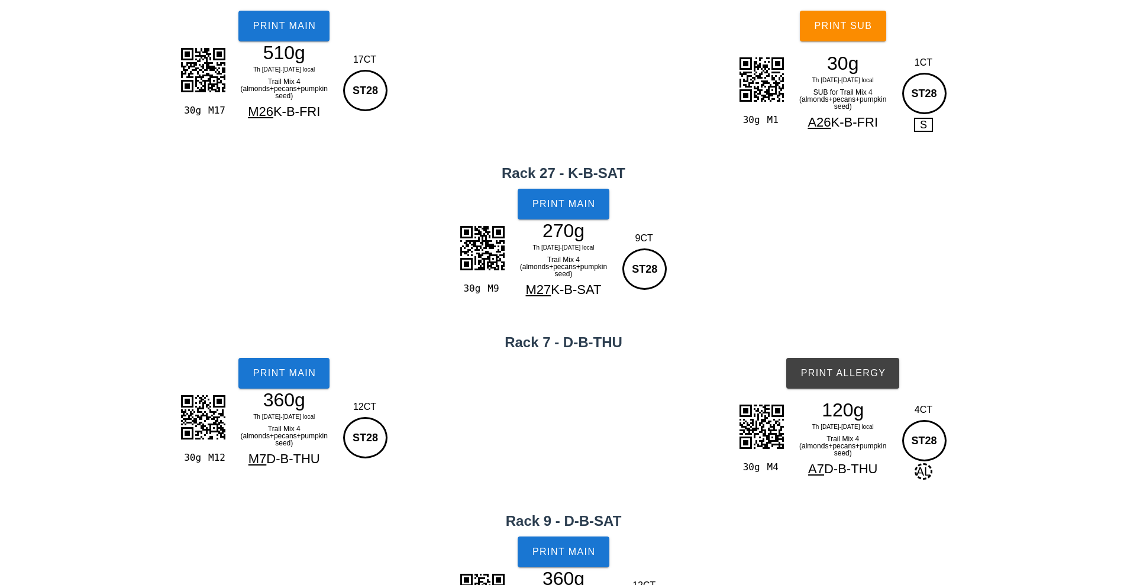
scroll to position [639, 0]
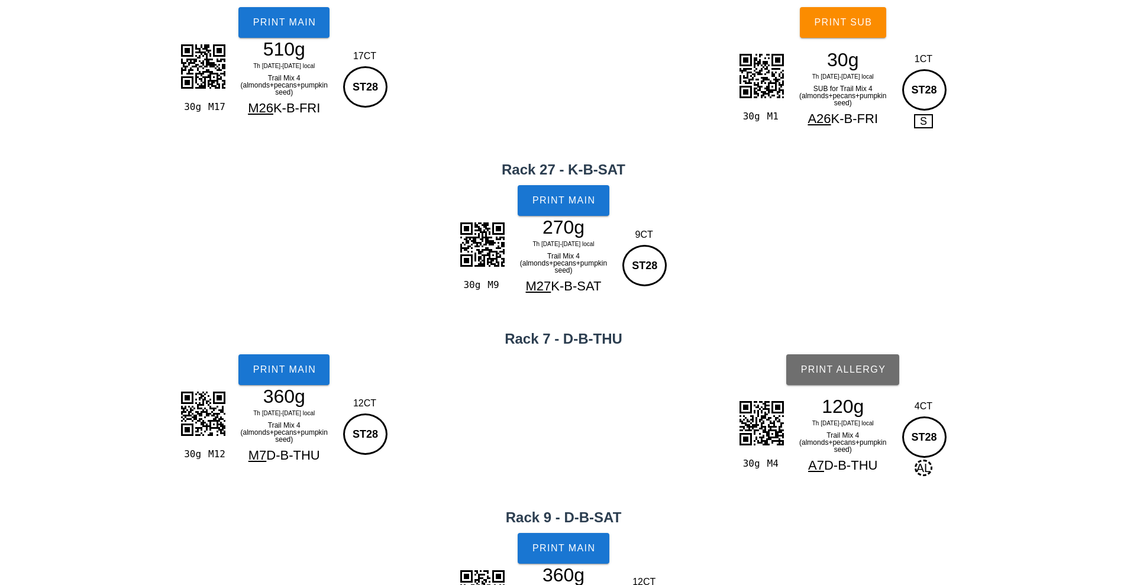
click at [842, 359] on button "Print Allergy" at bounding box center [842, 369] width 113 height 31
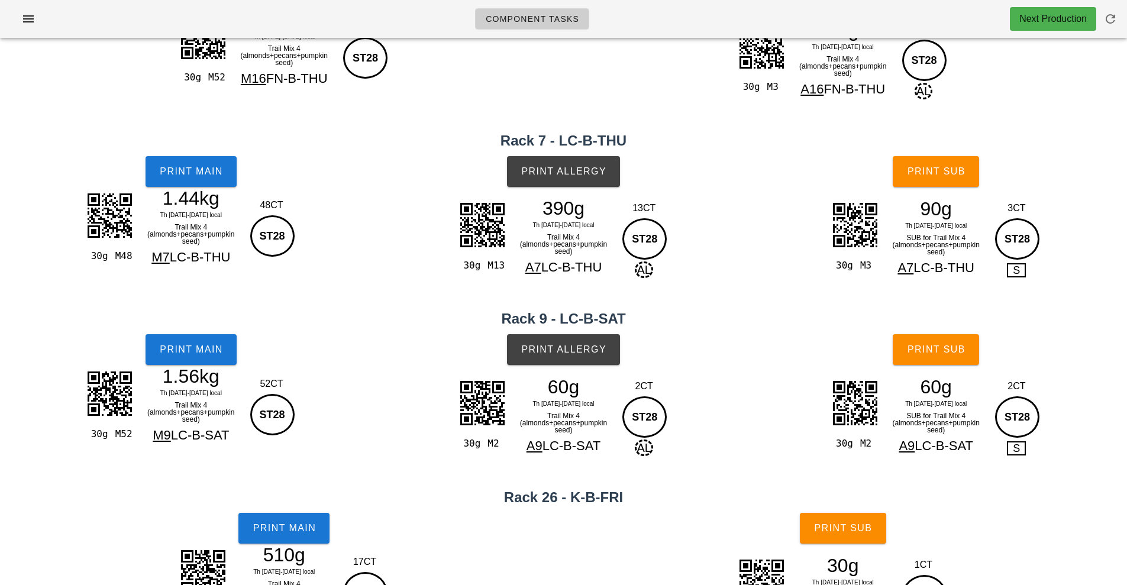
scroll to position [0, 0]
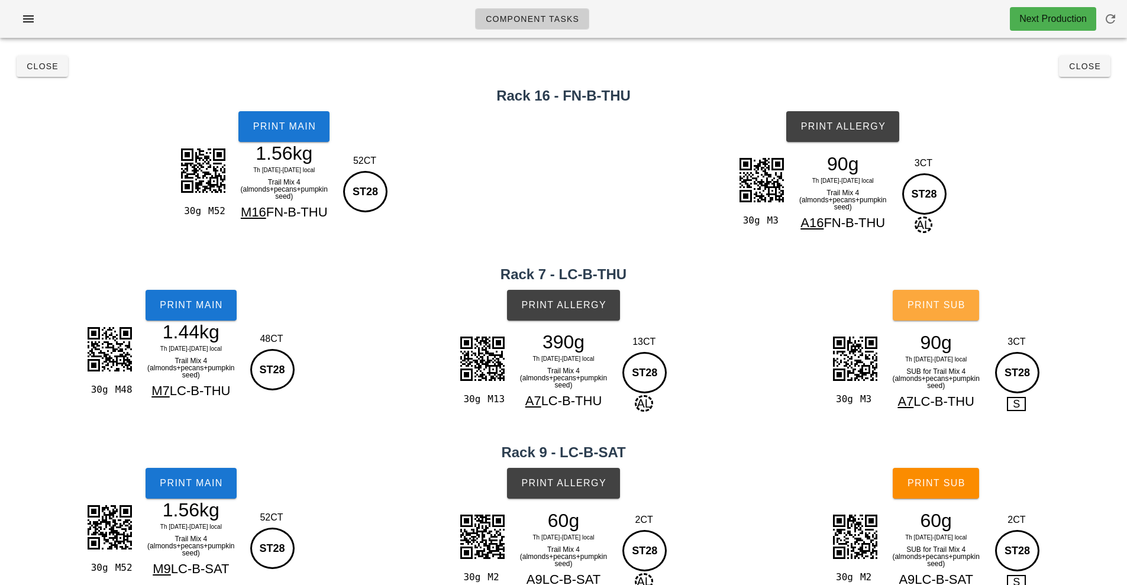
click at [957, 310] on span "Print Sub" at bounding box center [936, 305] width 59 height 11
click at [946, 473] on button "Print Sub" at bounding box center [935, 483] width 86 height 31
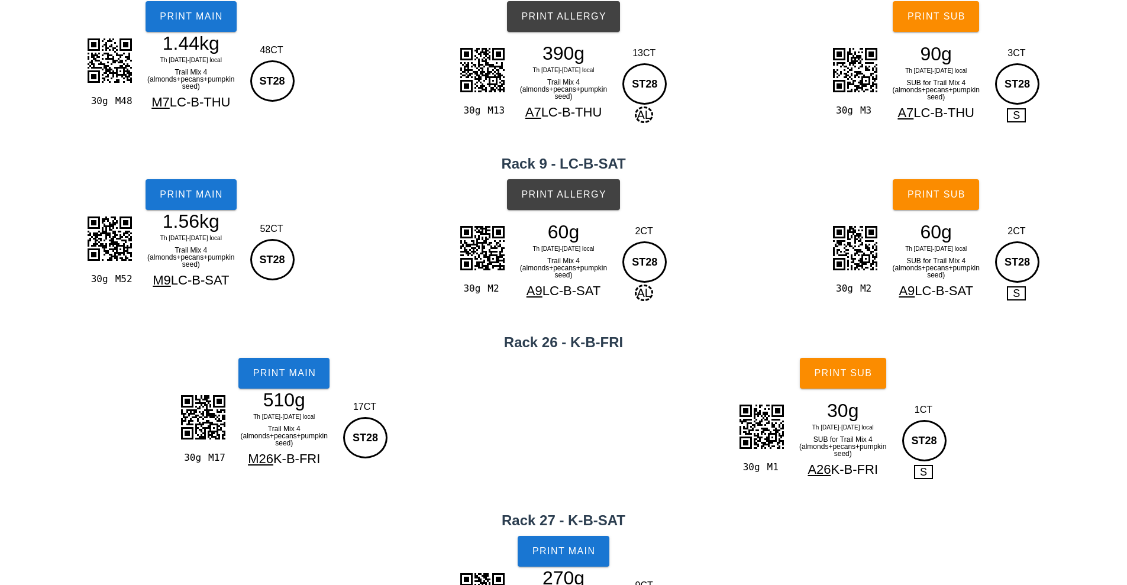
scroll to position [295, 0]
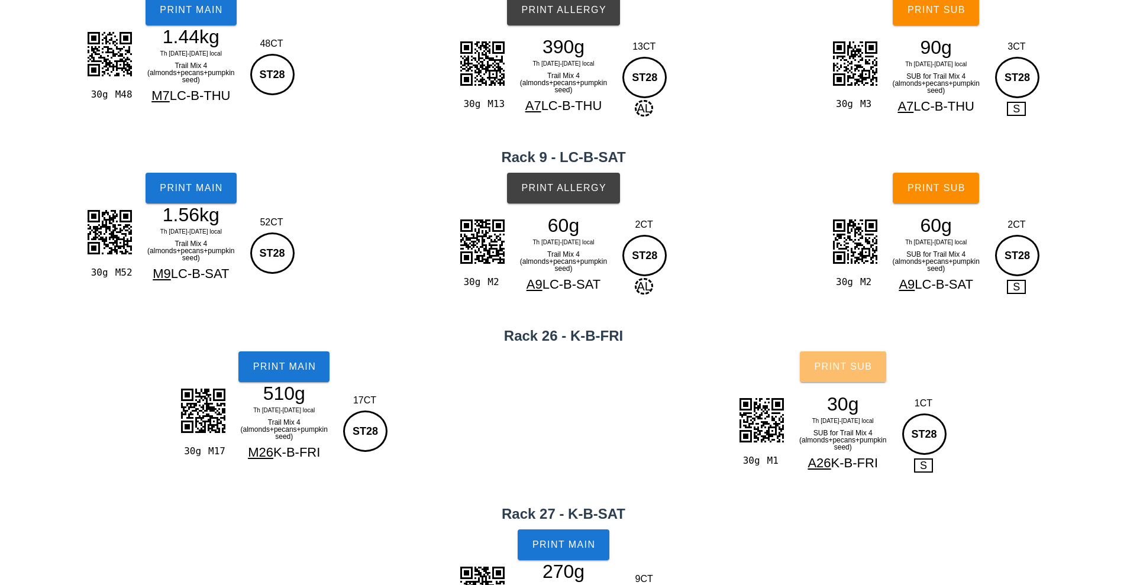
click at [846, 378] on button "Print Sub" at bounding box center [843, 366] width 86 height 31
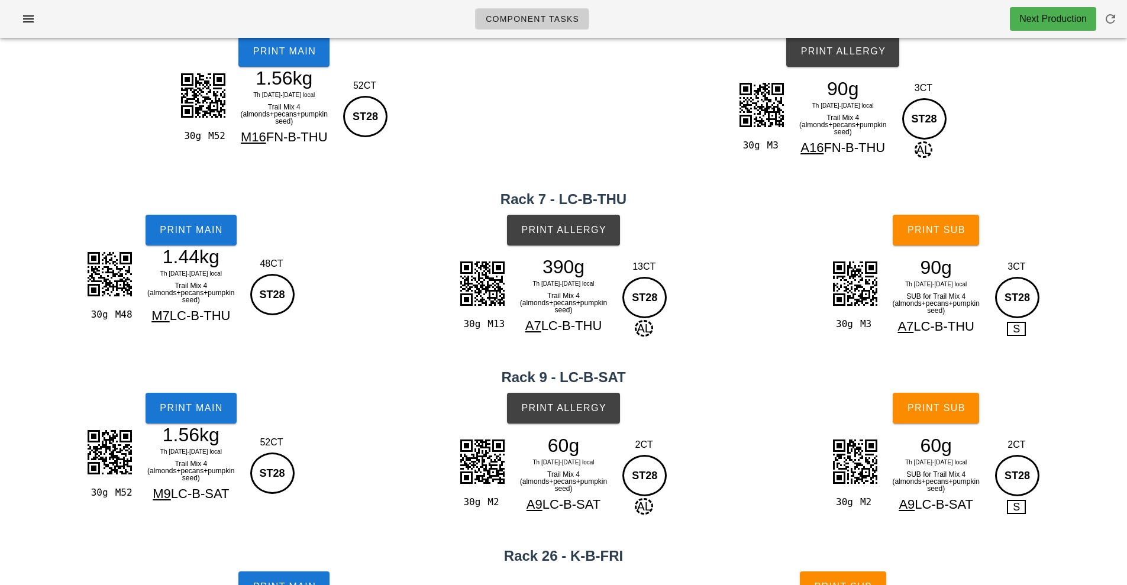
scroll to position [0, 0]
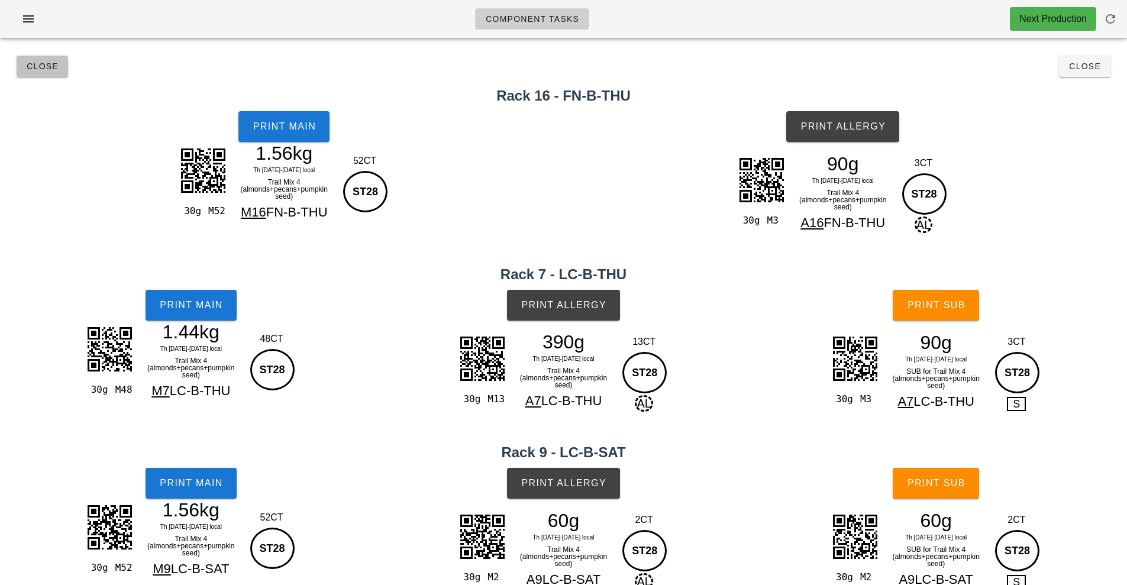
click at [53, 73] on button "Close" at bounding box center [42, 66] width 51 height 21
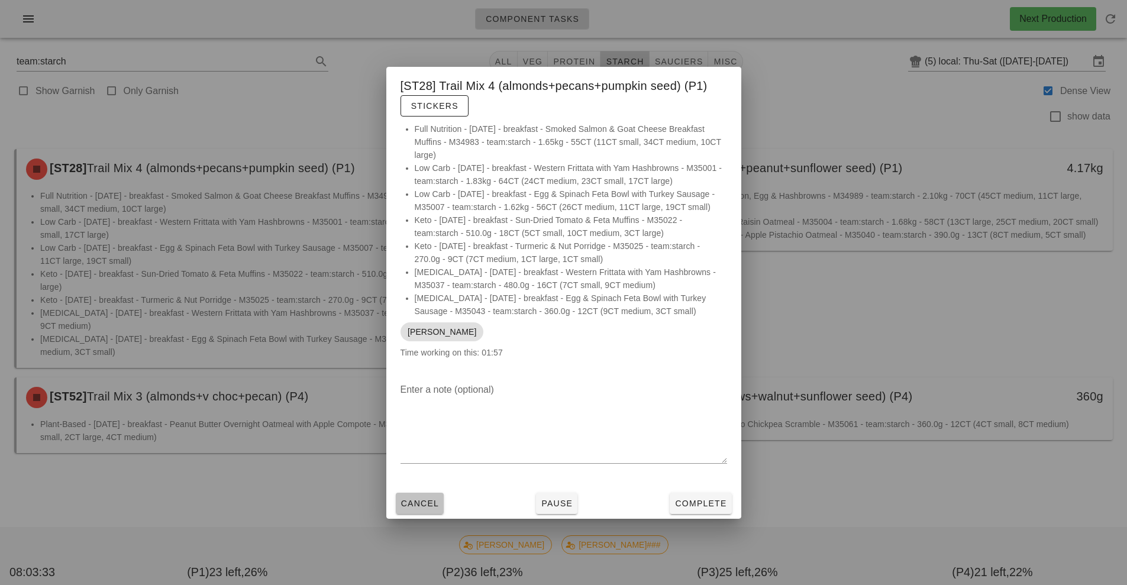
click at [423, 503] on span "Cancel" at bounding box center [419, 503] width 39 height 9
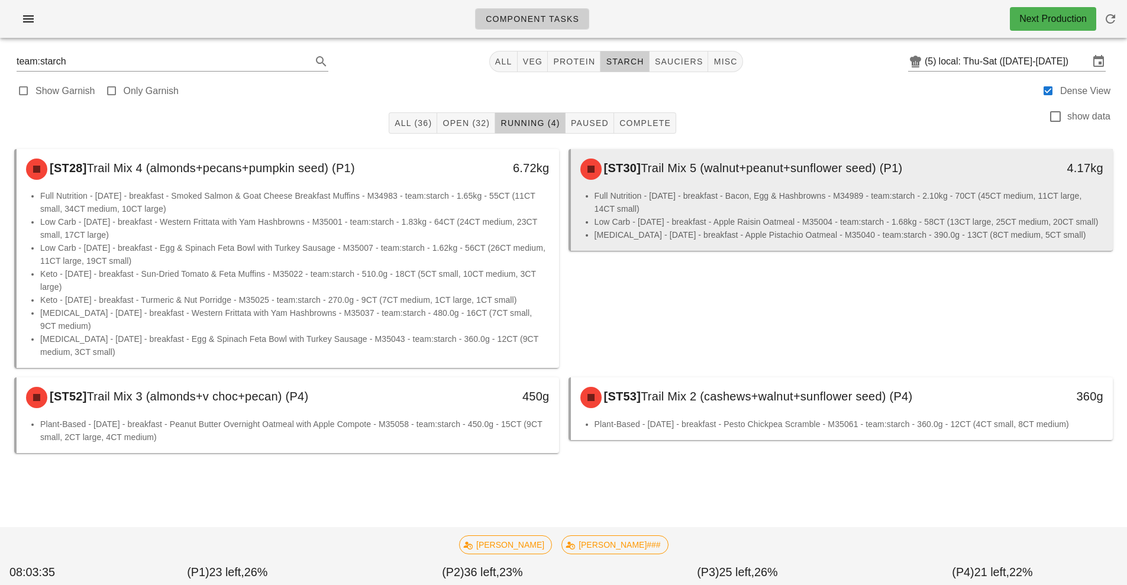
click at [746, 193] on li "Full Nutrition - [DATE] - breakfast - Bacon, Egg & Hashbrowns - M34989 - team:s…" at bounding box center [848, 202] width 509 height 26
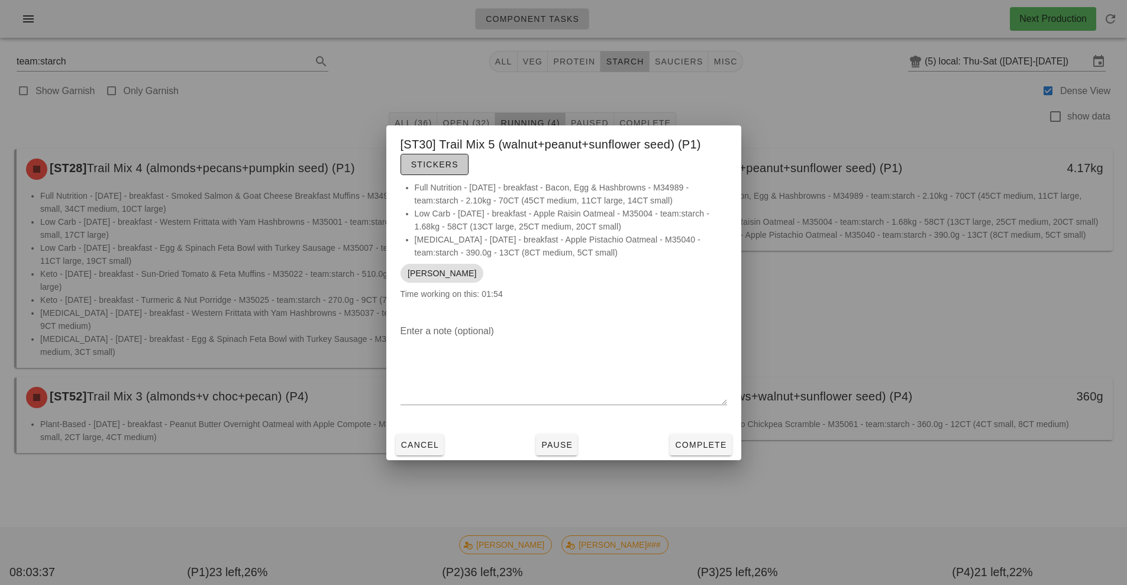
click at [441, 164] on span "Stickers" at bounding box center [434, 164] width 48 height 9
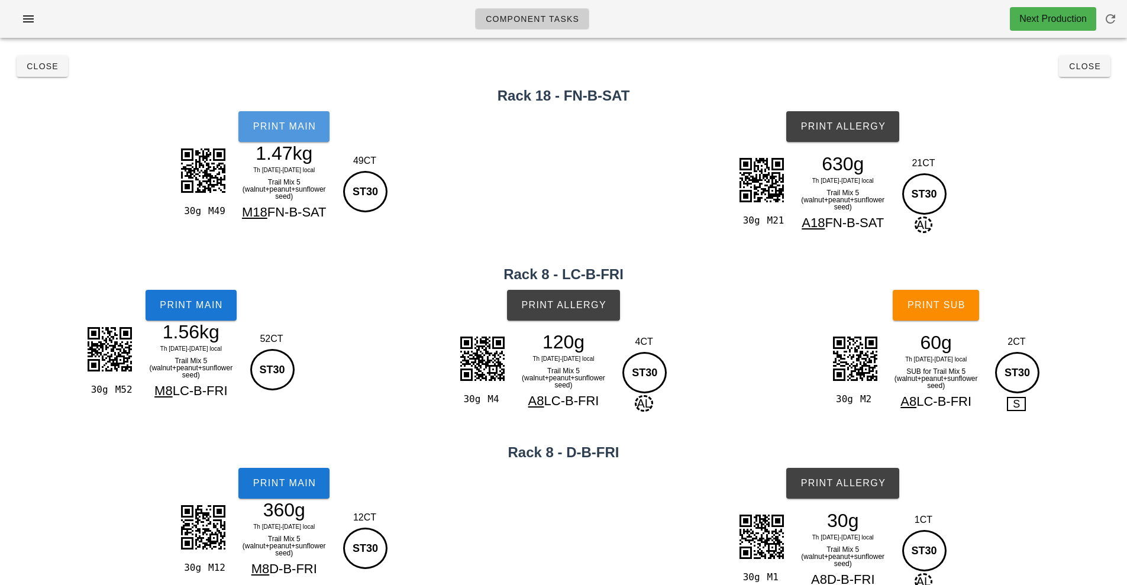
click at [289, 124] on span "Print Main" at bounding box center [284, 126] width 64 height 11
click at [202, 302] on span "Print Main" at bounding box center [191, 305] width 64 height 11
click at [283, 489] on button "Print Main" at bounding box center [283, 483] width 91 height 31
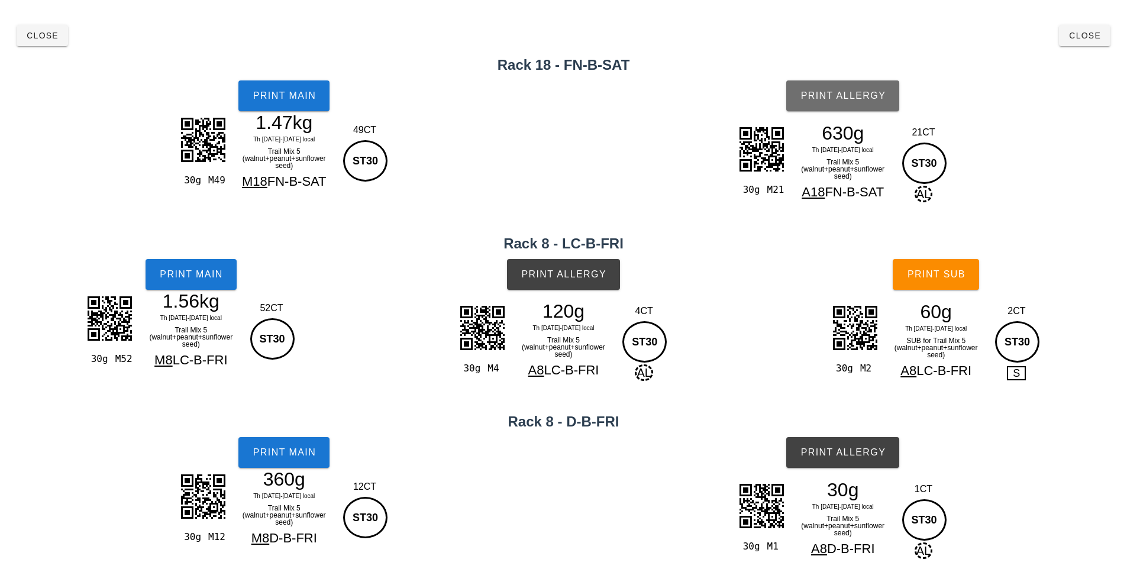
click at [849, 98] on span "Print Allergy" at bounding box center [843, 95] width 86 height 11
click at [588, 274] on span "Print Allergy" at bounding box center [563, 274] width 86 height 11
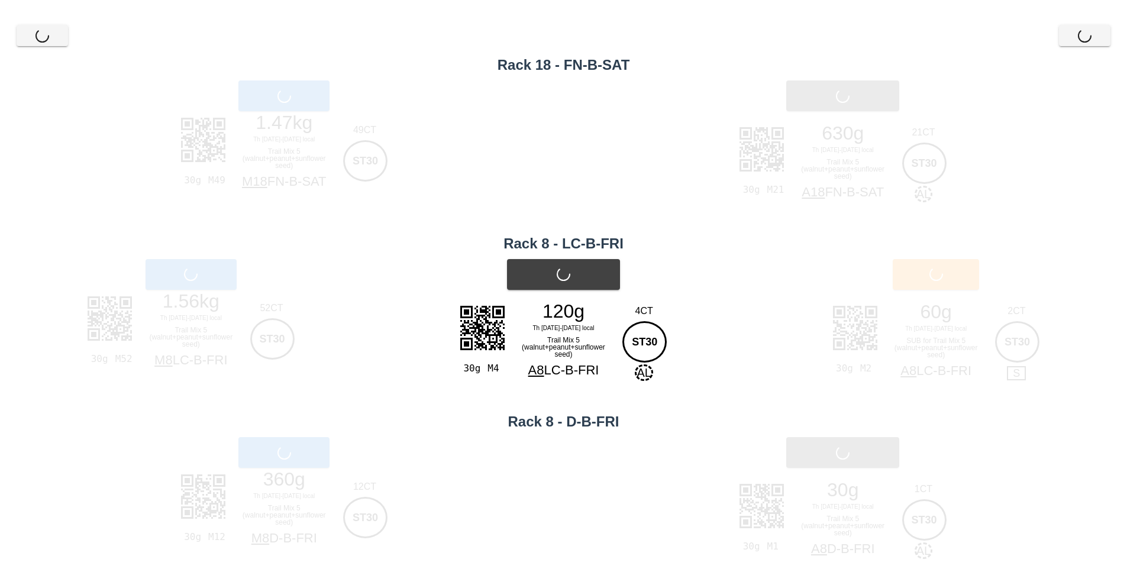
click at [862, 452] on div "Print Allergy" at bounding box center [843, 452] width 568 height 45
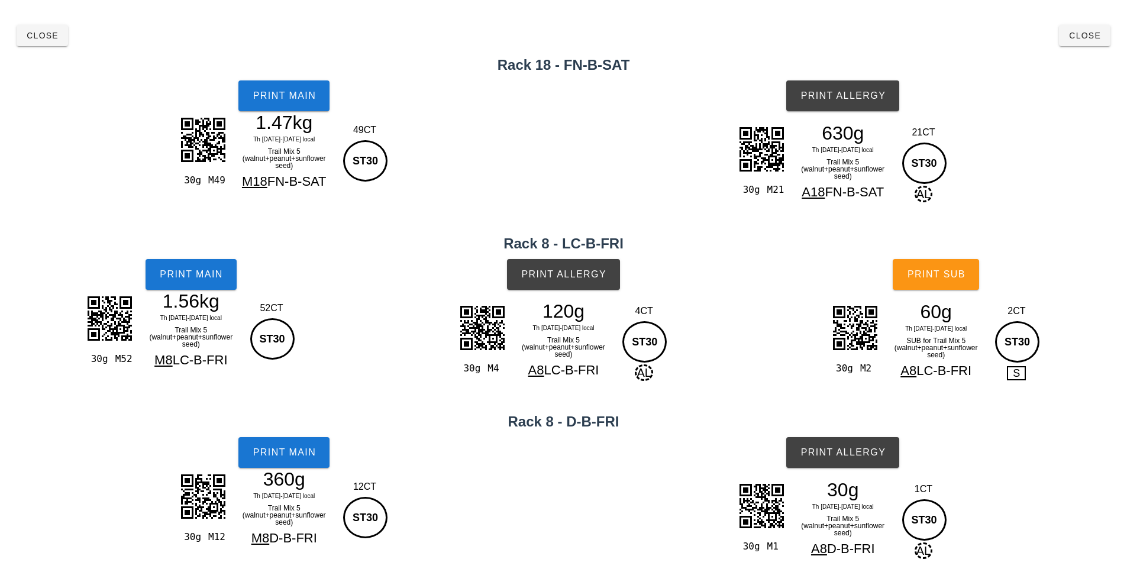
click at [939, 268] on button "Print Sub" at bounding box center [935, 274] width 86 height 31
click at [833, 465] on button "Print Allergy" at bounding box center [842, 452] width 113 height 31
click at [944, 282] on button "Print Sub" at bounding box center [935, 274] width 86 height 31
click at [38, 36] on span "Close" at bounding box center [42, 35] width 33 height 9
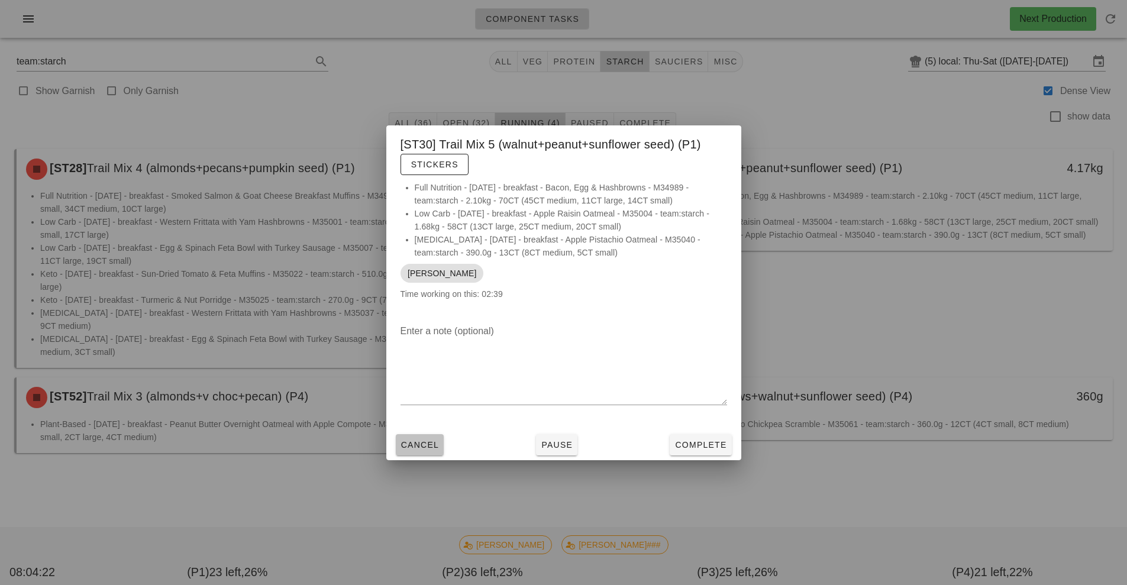
click at [419, 446] on span "Cancel" at bounding box center [419, 444] width 39 height 9
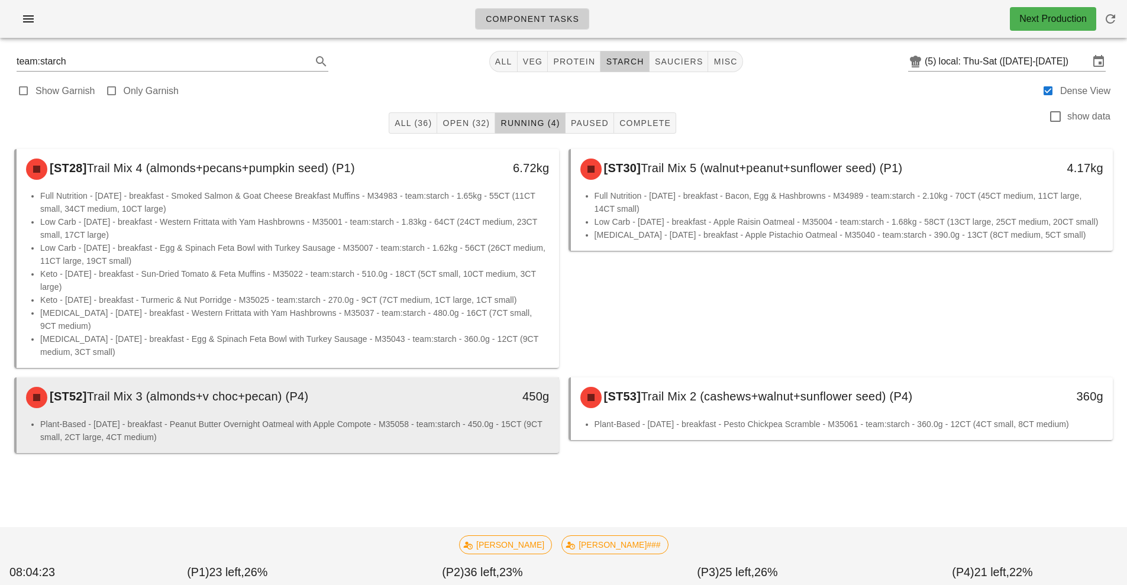
click at [183, 417] on div "[ST52] Trail Mix 3 (almonds+v choc+pecan) (P4) 450g" at bounding box center [288, 397] width 542 height 40
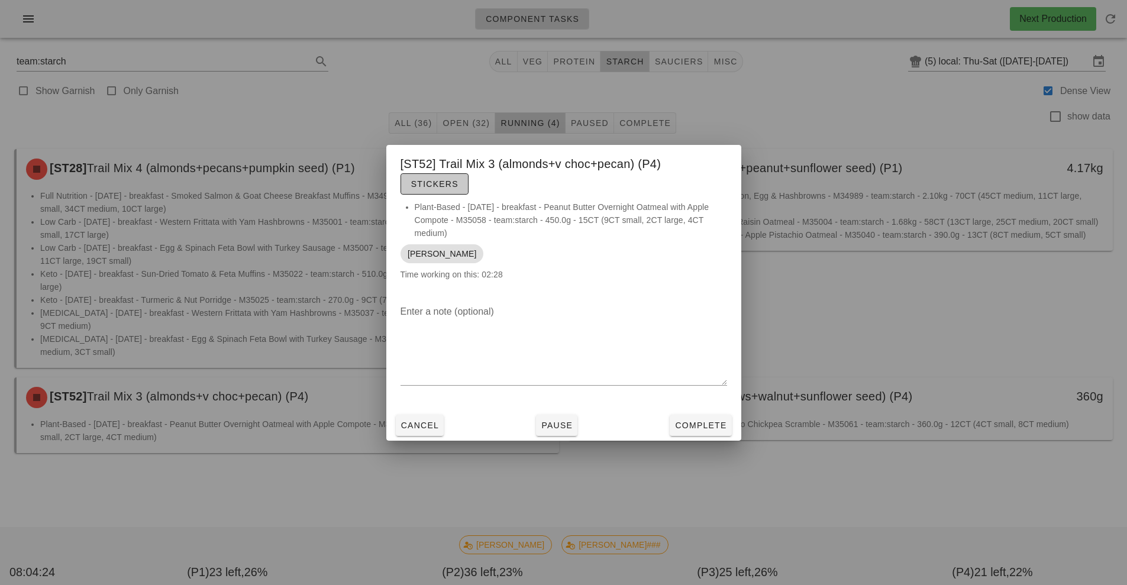
click at [437, 185] on span "Stickers" at bounding box center [434, 183] width 48 height 9
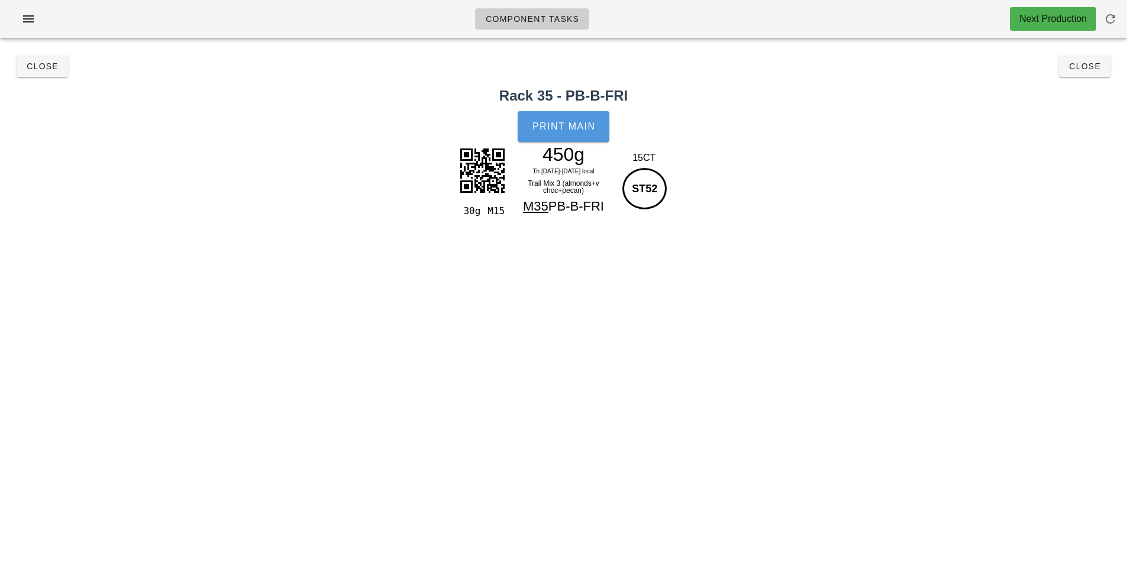
click at [571, 133] on button "Print Main" at bounding box center [562, 126] width 91 height 31
click at [1083, 70] on span "Close" at bounding box center [1084, 66] width 33 height 9
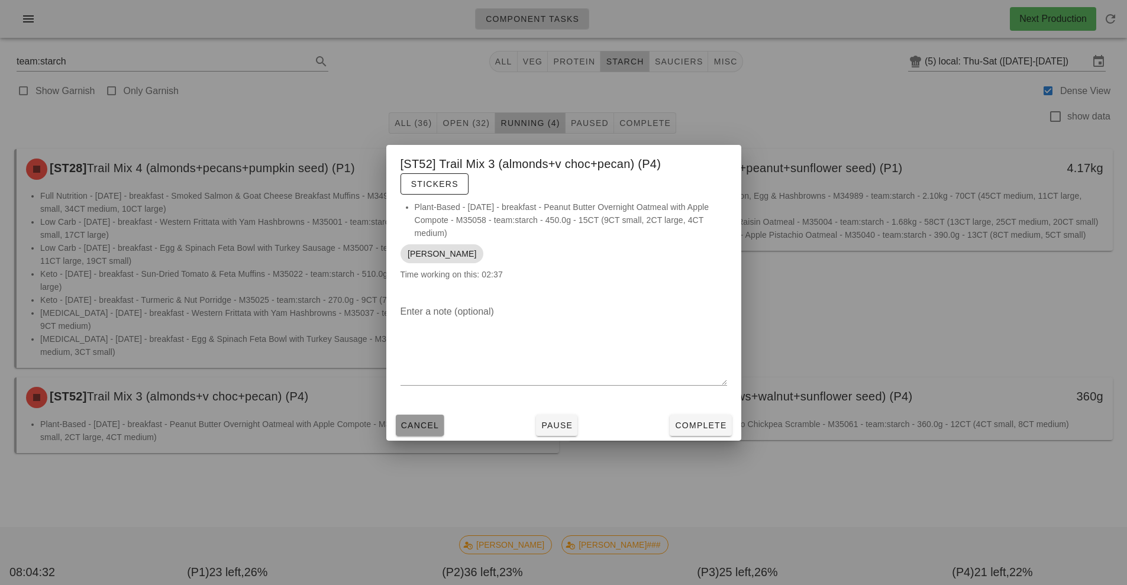
click at [420, 425] on span "Cancel" at bounding box center [419, 424] width 39 height 9
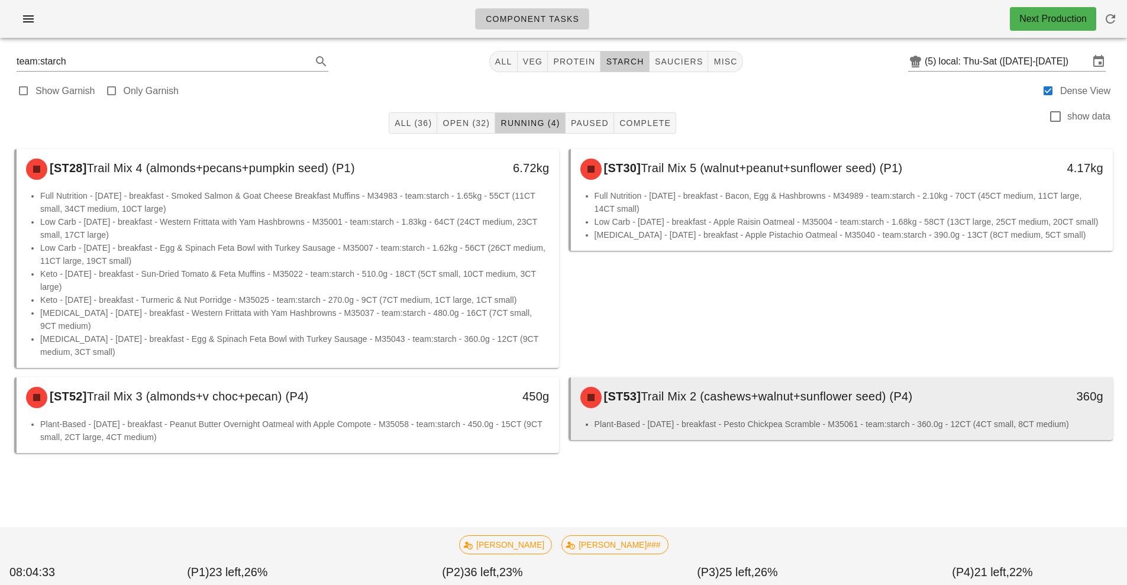
click at [739, 409] on div "[ST53] Trail Mix 2 (cashews+walnut+sunflower seed) (P4)" at bounding box center [774, 397] width 403 height 35
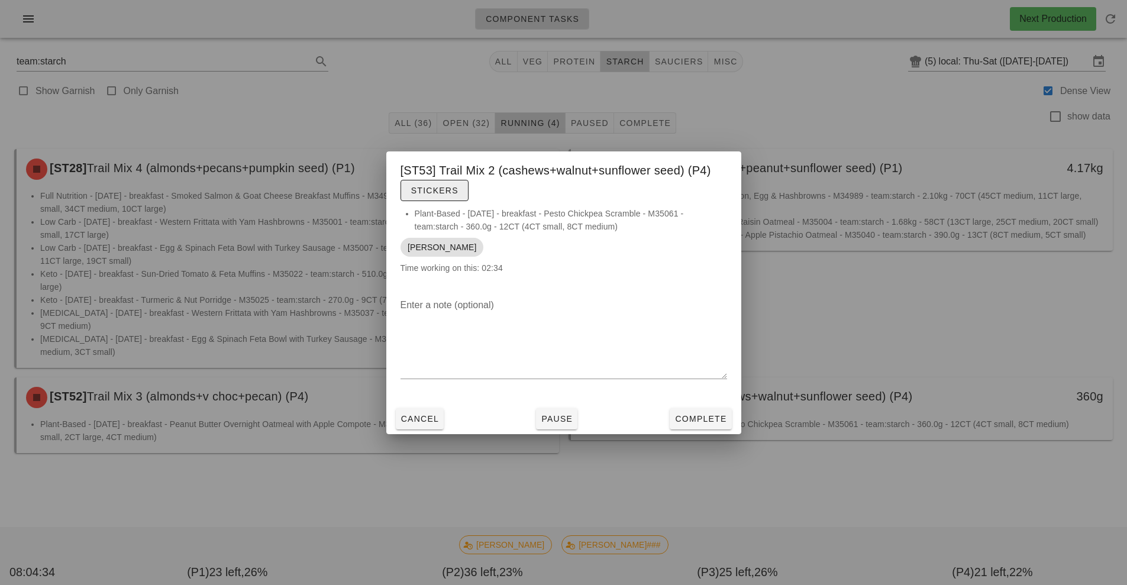
click at [448, 197] on button "Stickers" at bounding box center [434, 190] width 68 height 21
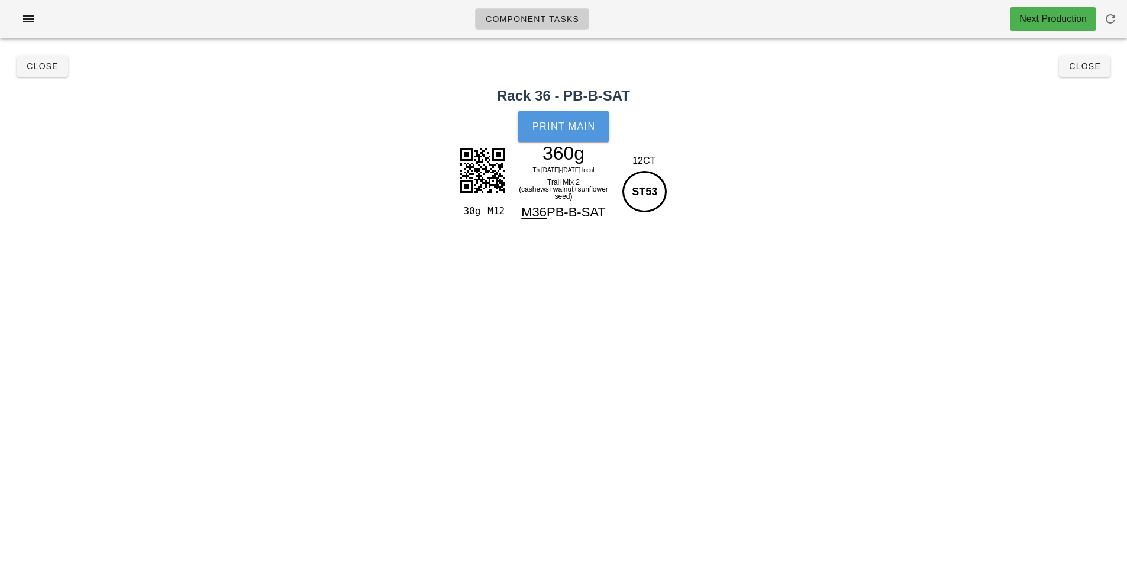
click at [577, 121] on span "Print Main" at bounding box center [564, 126] width 64 height 11
click at [513, 358] on div "Component Tasks Next Production team:starch All veg protein starch sauciers mis…" at bounding box center [563, 292] width 1127 height 585
click at [54, 64] on span "Close" at bounding box center [42, 66] width 33 height 9
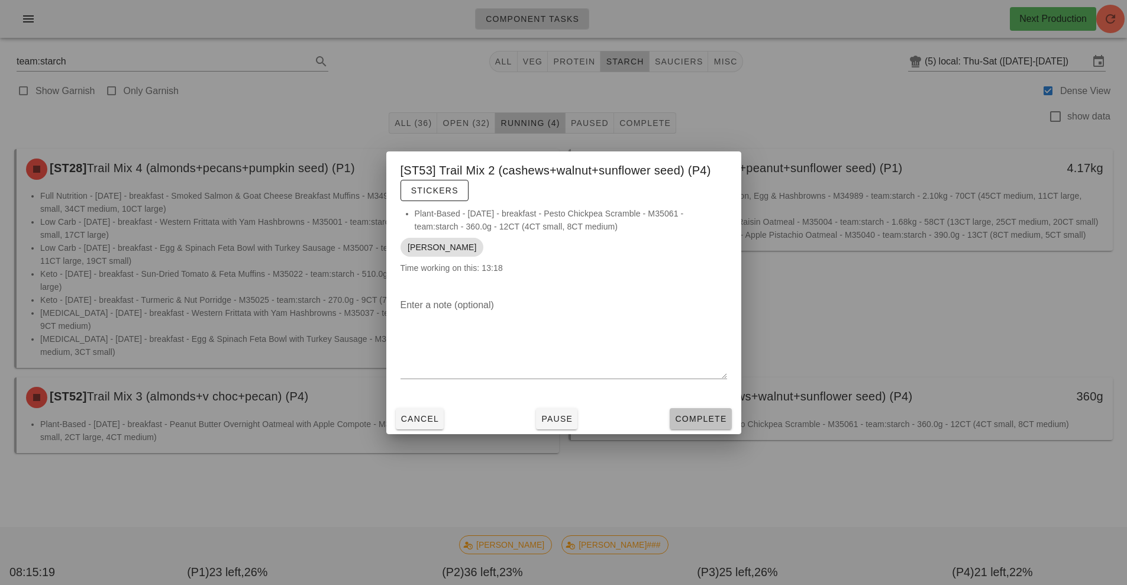
click at [700, 415] on span "Complete" at bounding box center [700, 418] width 52 height 9
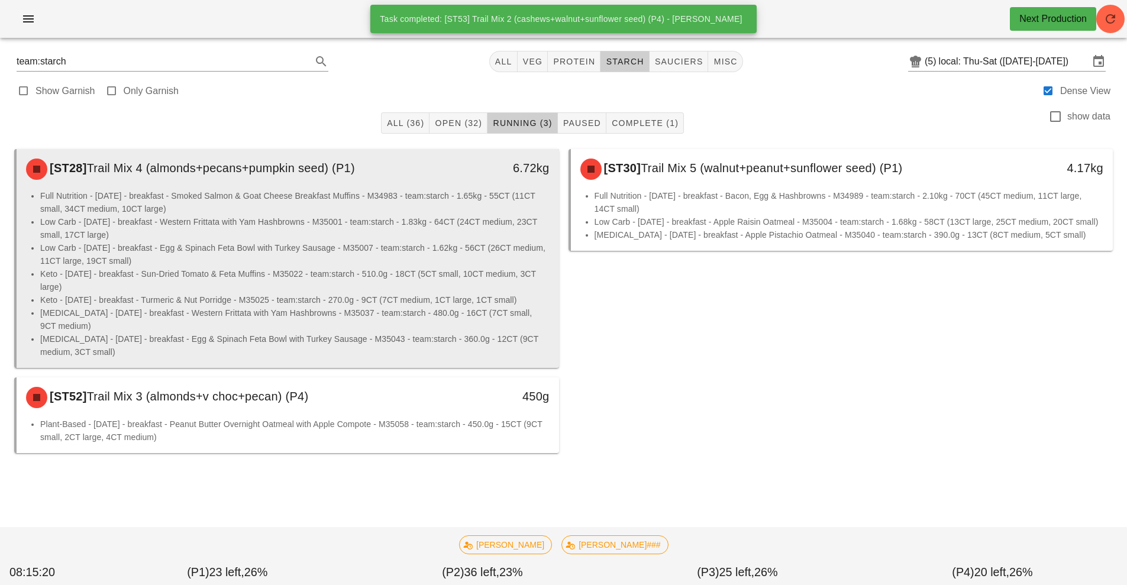
click at [263, 222] on li "Low Carb - [DATE] - breakfast - Western Frittata with Yam Hashbrowns - M35001 -…" at bounding box center [294, 228] width 509 height 26
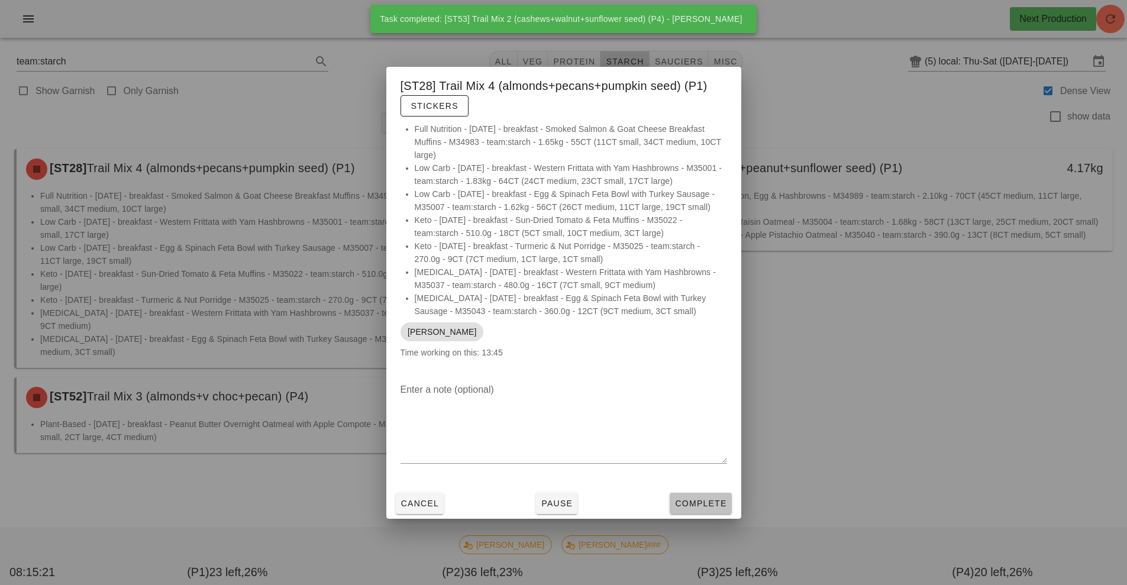
click at [713, 500] on span "Complete" at bounding box center [700, 503] width 52 height 9
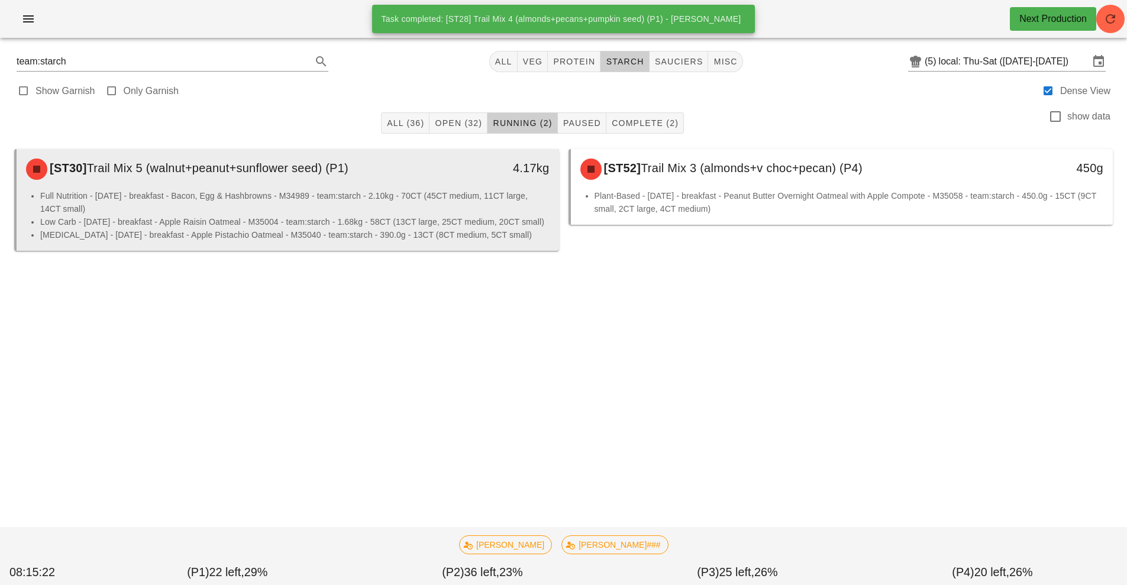
click at [277, 182] on div "[ST30] Trail Mix 5 (walnut+peanut+sunflower seed) (P1)" at bounding box center [220, 168] width 403 height 35
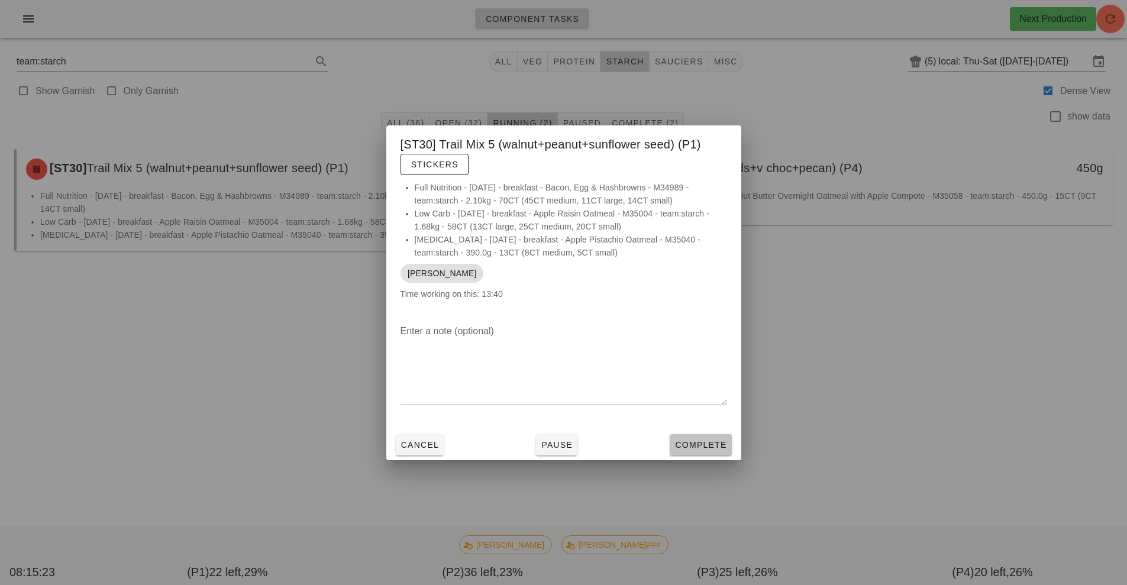
click at [693, 448] on span "Complete" at bounding box center [700, 444] width 52 height 9
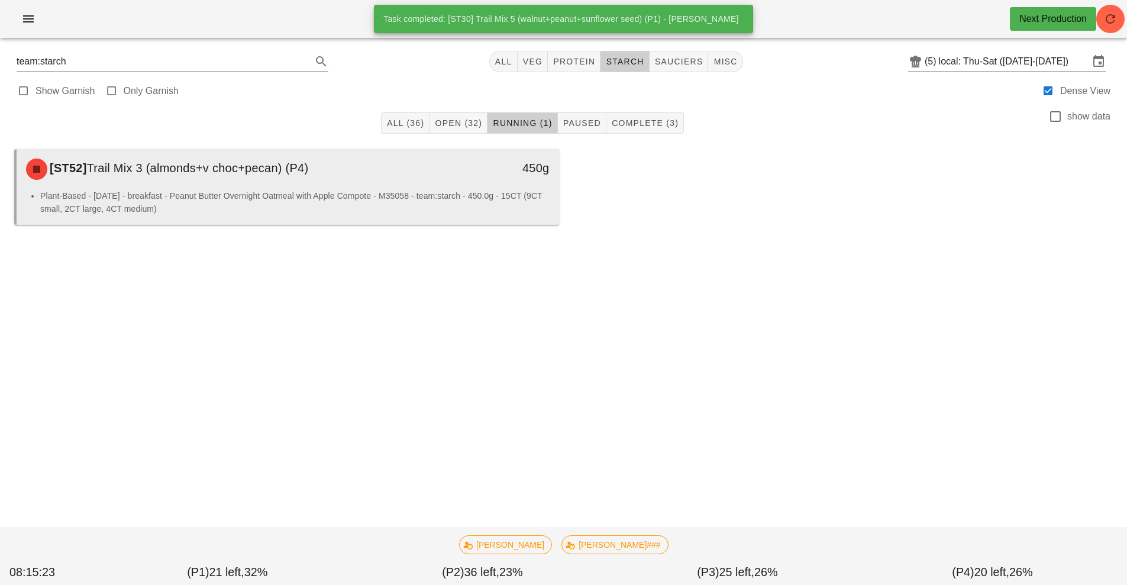
click at [442, 197] on li "Plant-Based - [DATE] - breakfast - Peanut Butter Overnight Oatmeal with Apple C…" at bounding box center [294, 202] width 509 height 26
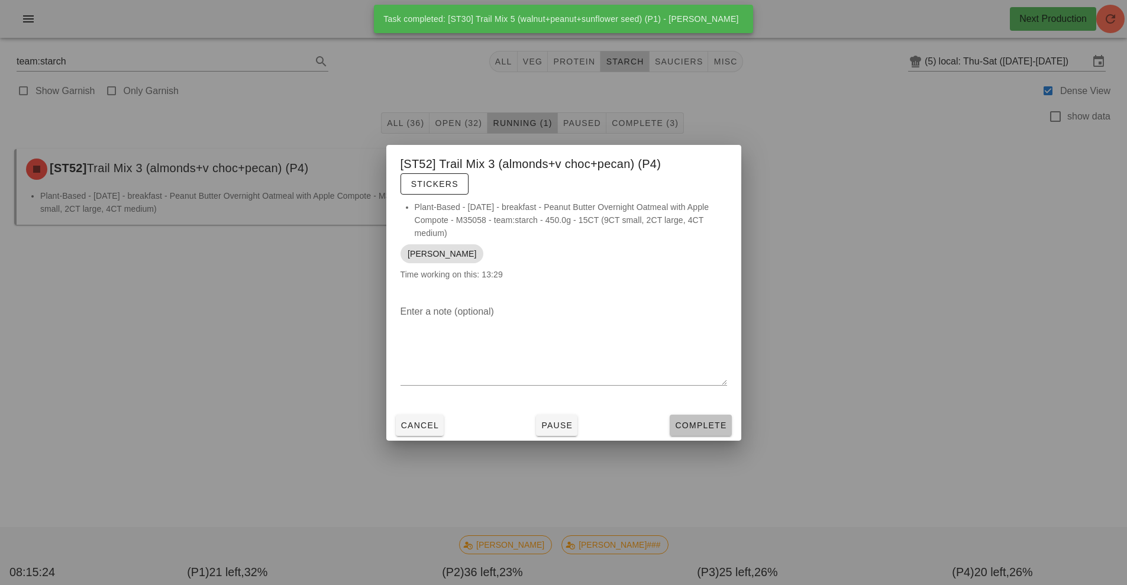
click at [700, 425] on span "Complete" at bounding box center [700, 424] width 52 height 9
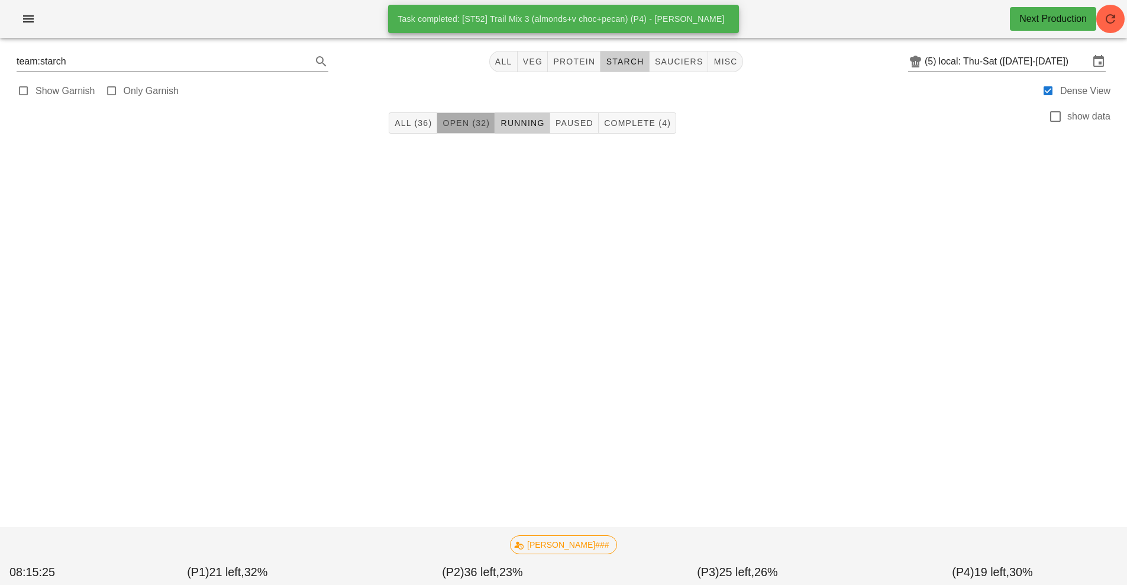
click at [465, 114] on button "Open (32)" at bounding box center [466, 122] width 58 height 21
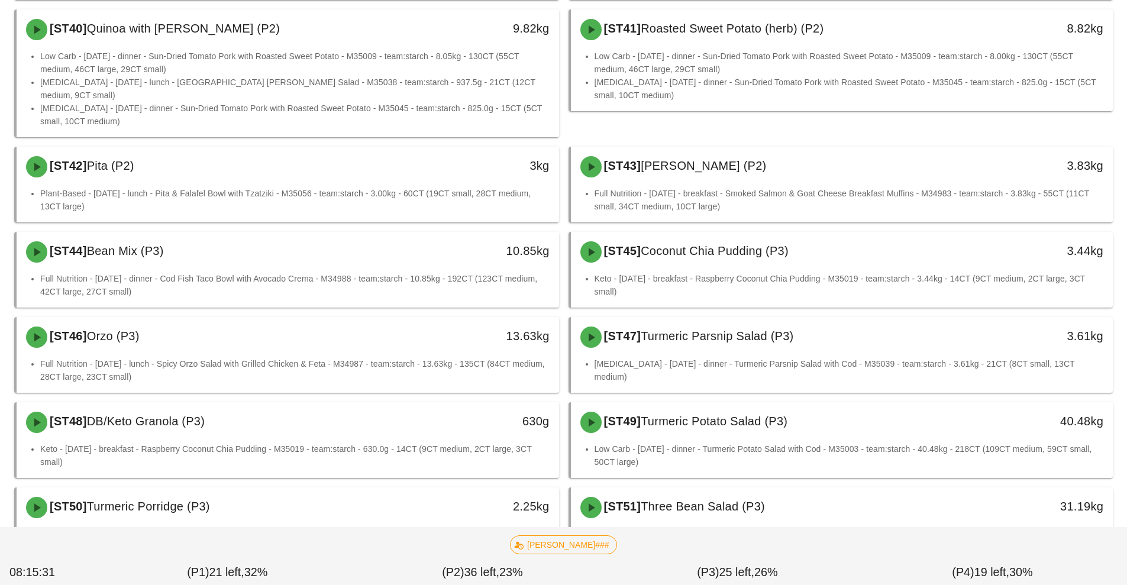
scroll to position [811, 0]
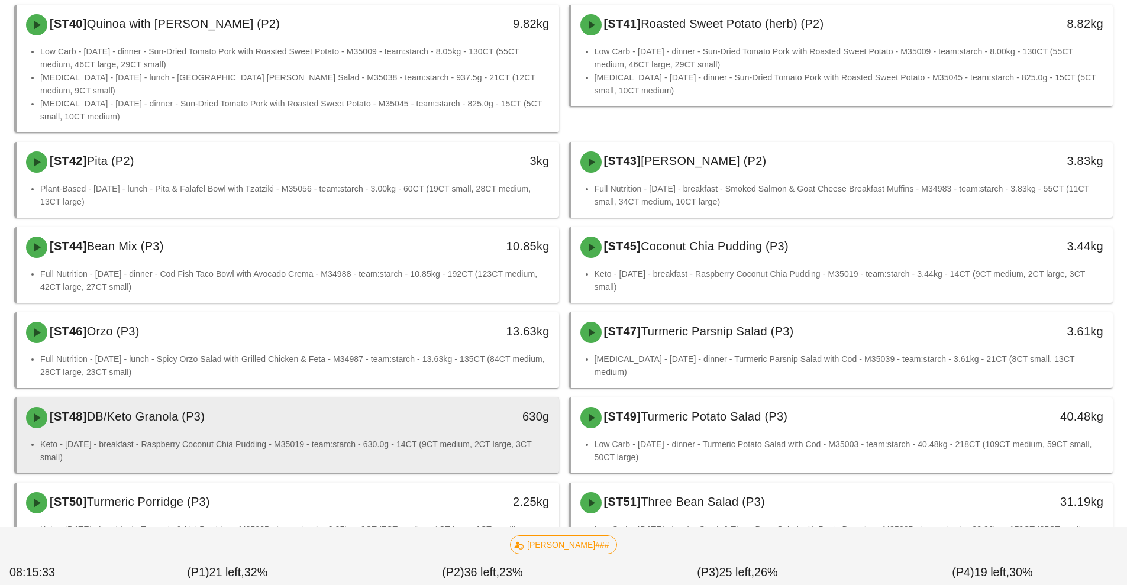
click at [323, 412] on div "[ST48] DB/Keto Granola (P3)" at bounding box center [220, 417] width 403 height 35
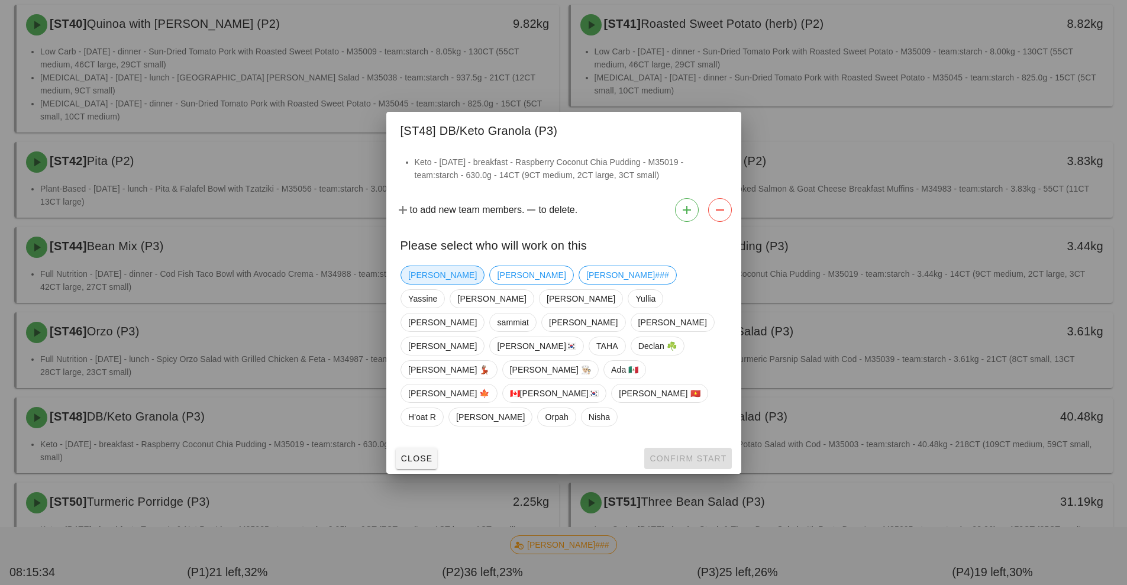
click at [433, 284] on span "[PERSON_NAME]" at bounding box center [442, 275] width 69 height 18
click at [709, 454] on span "Confirm Start" at bounding box center [687, 458] width 77 height 9
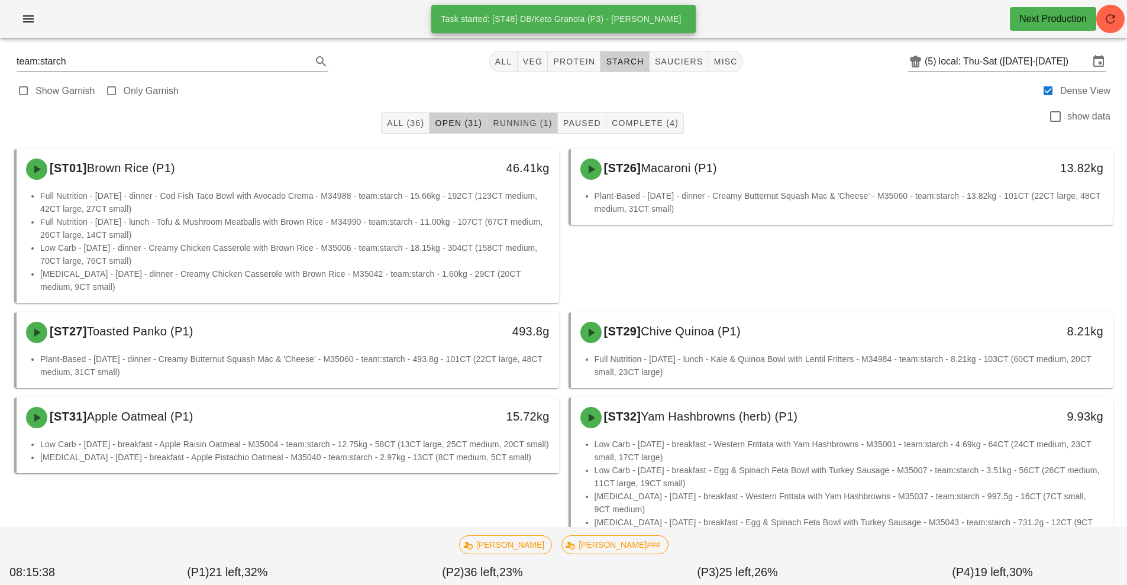
click at [525, 123] on span "Running (1)" at bounding box center [522, 122] width 60 height 9
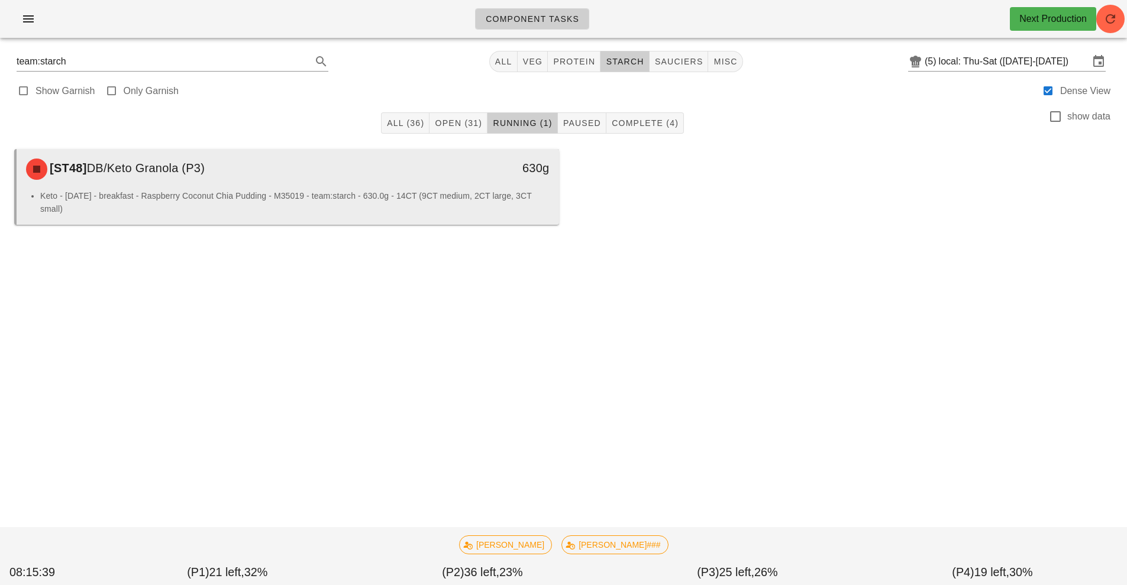
click at [341, 189] on li "Keto - [DATE] - breakfast - Raspberry Coconut Chia Pudding - M35019 - team:star…" at bounding box center [294, 202] width 509 height 26
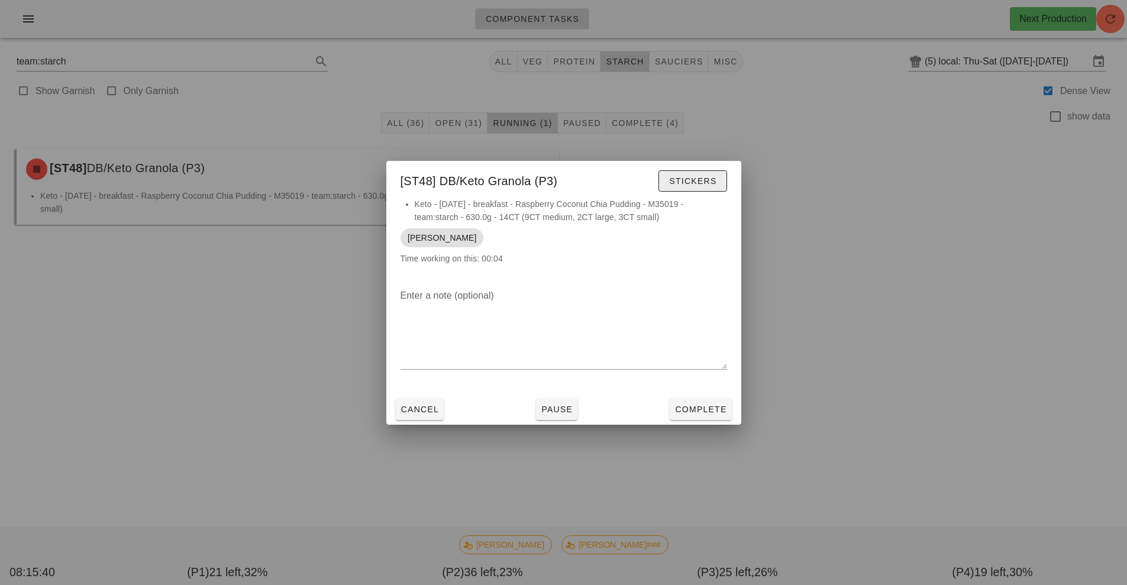
click at [691, 181] on span "Stickers" at bounding box center [692, 180] width 48 height 9
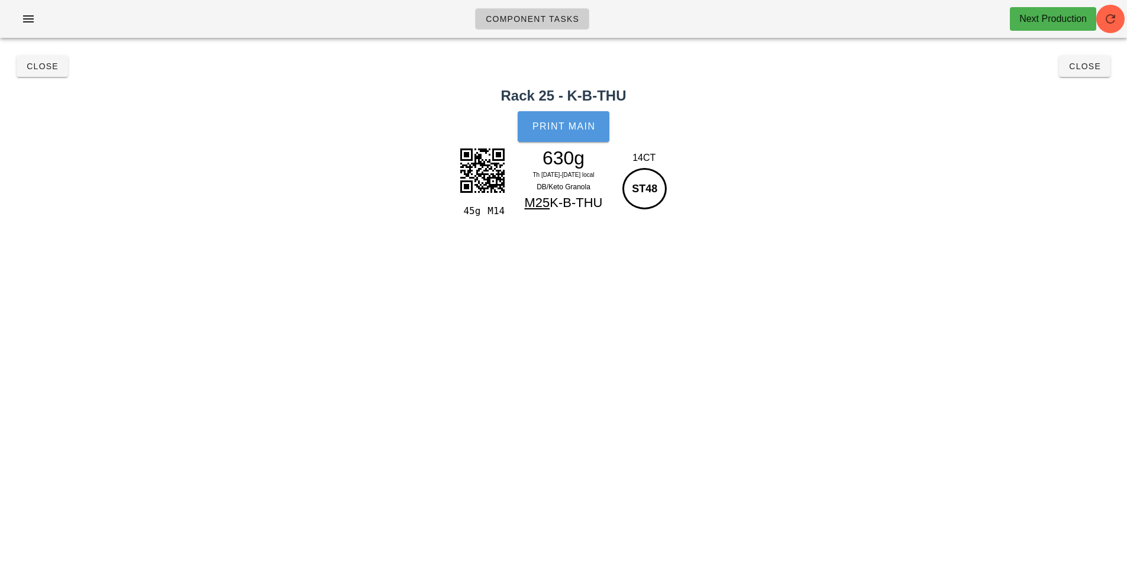
click at [574, 115] on button "Print Main" at bounding box center [562, 126] width 91 height 31
click at [1086, 70] on span "Close" at bounding box center [1084, 66] width 33 height 9
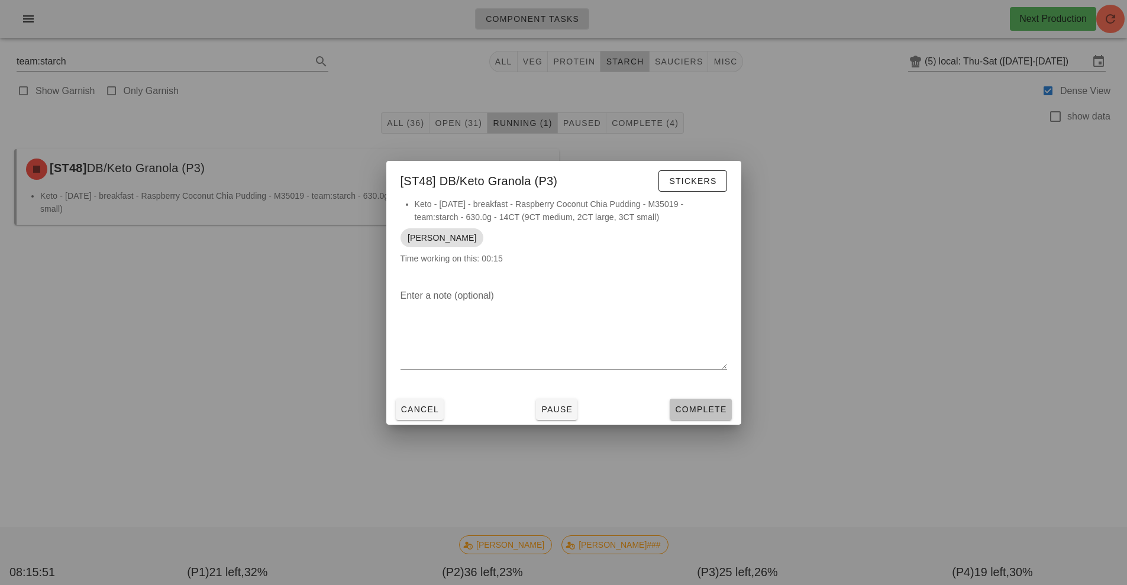
click at [710, 409] on span "Complete" at bounding box center [700, 409] width 52 height 9
